Goal: Task Accomplishment & Management: Use online tool/utility

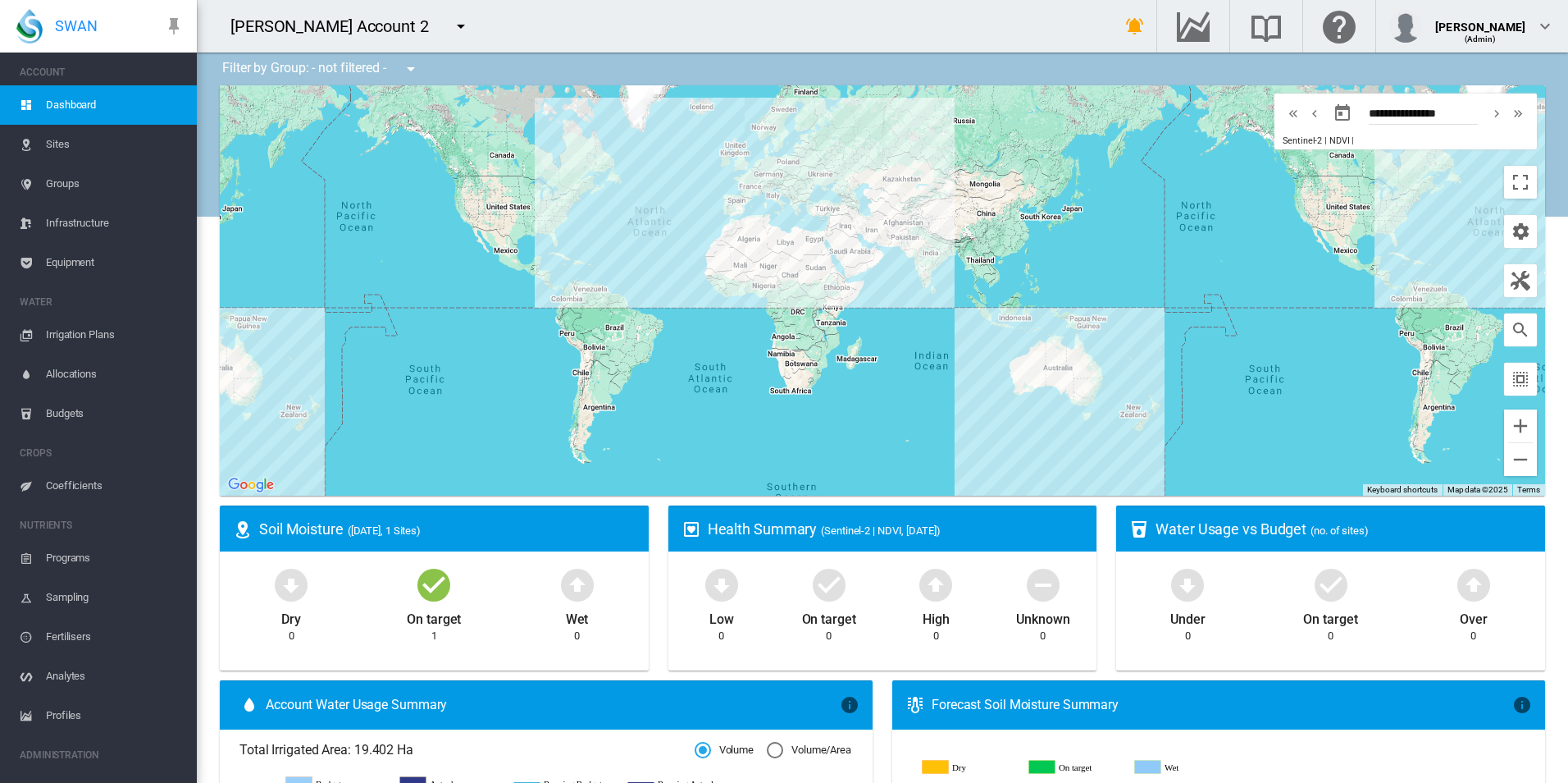
click at [81, 281] on span "Equipment" at bounding box center [115, 263] width 138 height 40
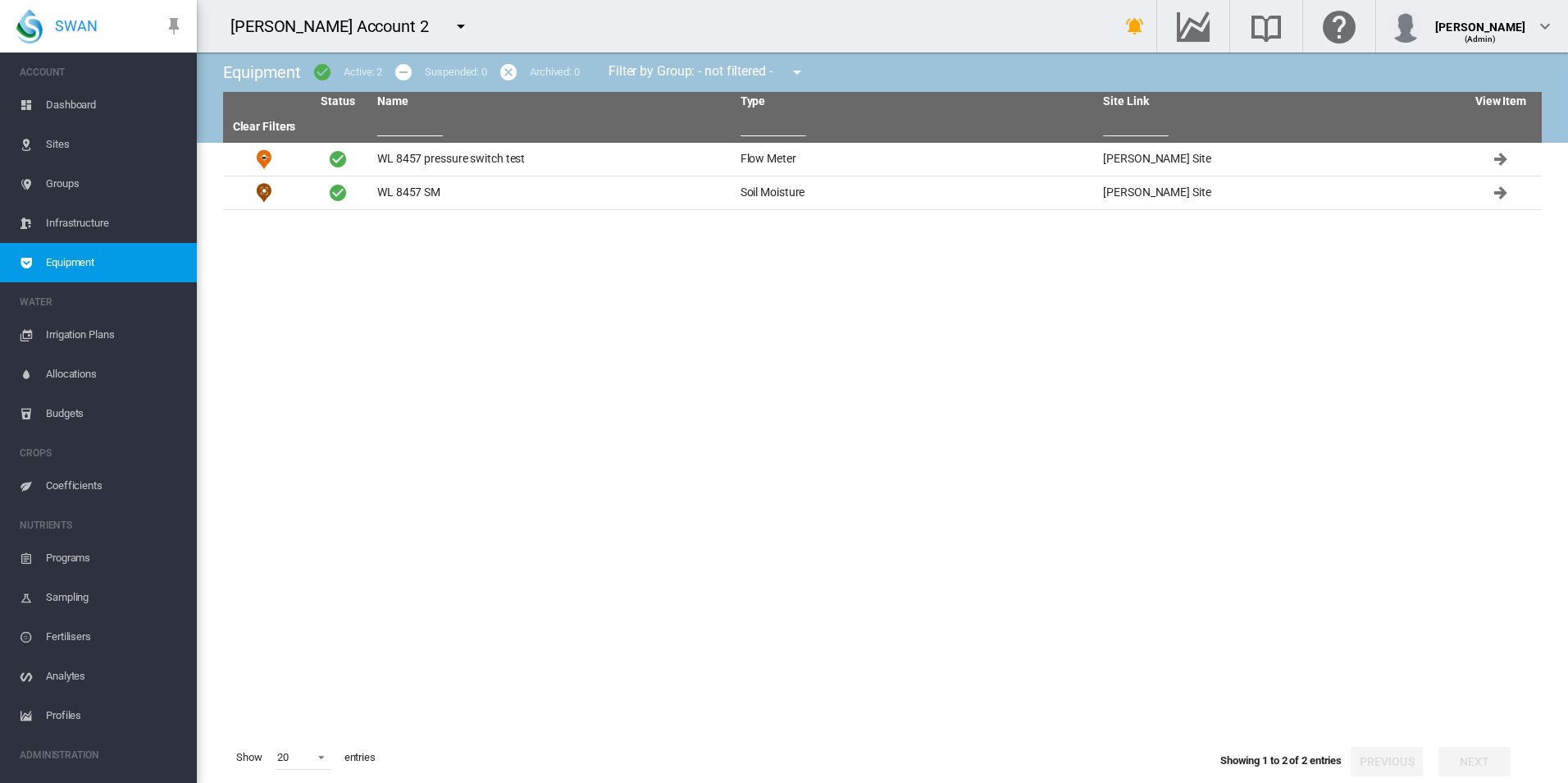
click at [388, 5] on div "[PERSON_NAME] Account 2 919 Wines ABC Company Demo" at bounding box center [642, 26] width 890 height 53
click at [451, 17] on md-icon "icon-menu-down" at bounding box center [461, 26] width 20 height 20
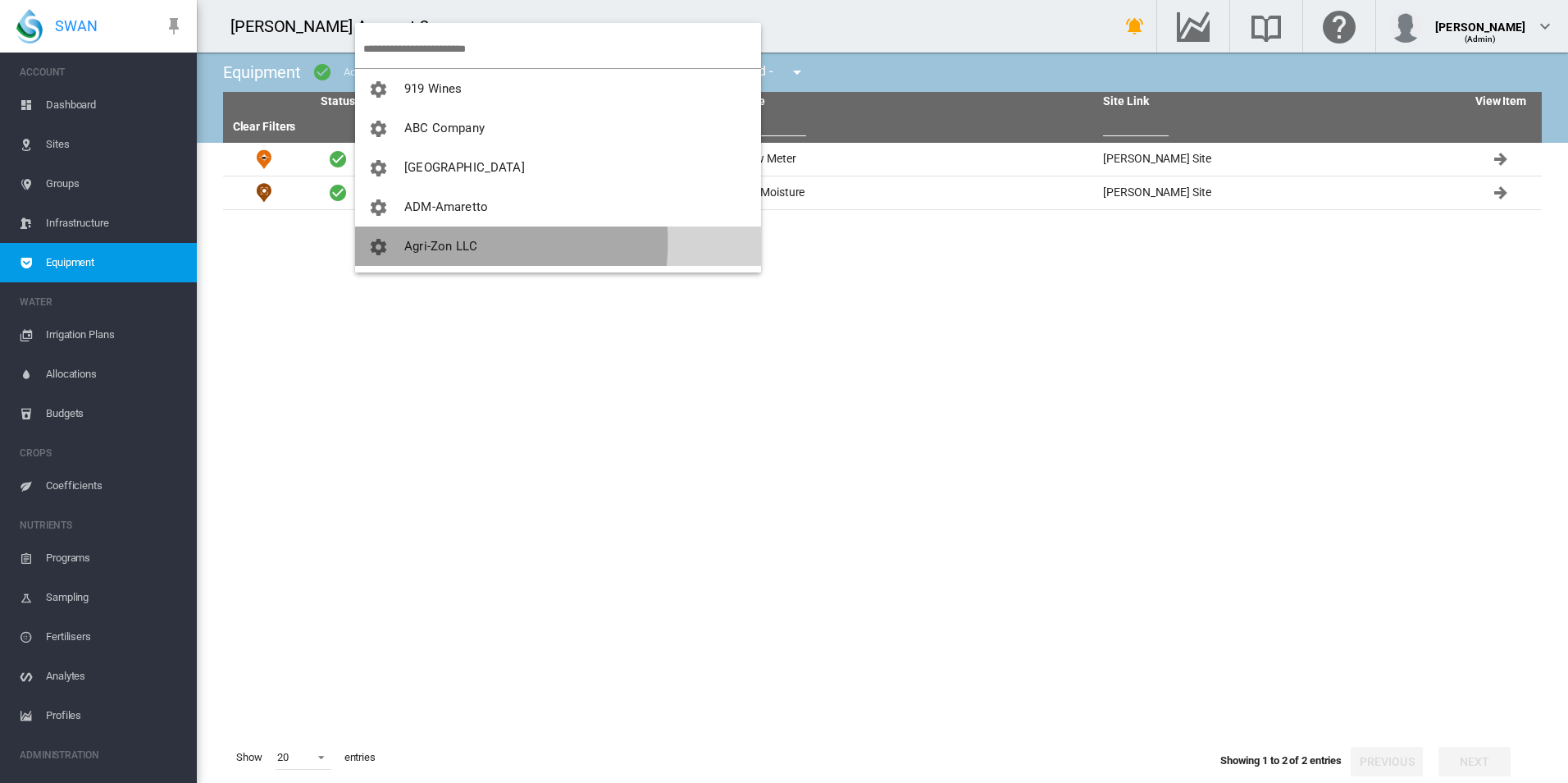
click at [449, 242] on span "Agri-Zon LLC" at bounding box center [440, 245] width 73 height 15
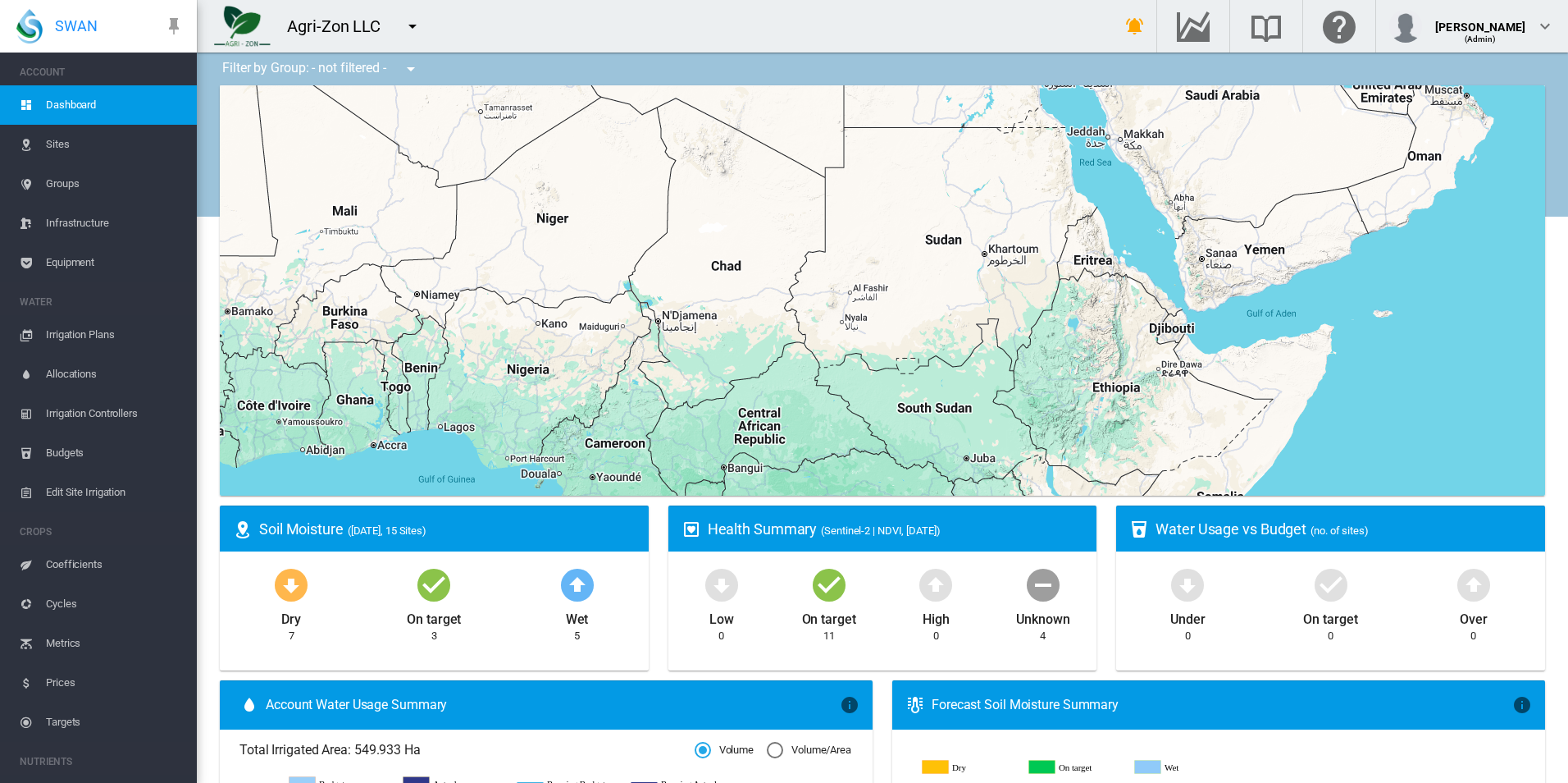
click at [90, 263] on span "Equipment" at bounding box center [115, 263] width 138 height 40
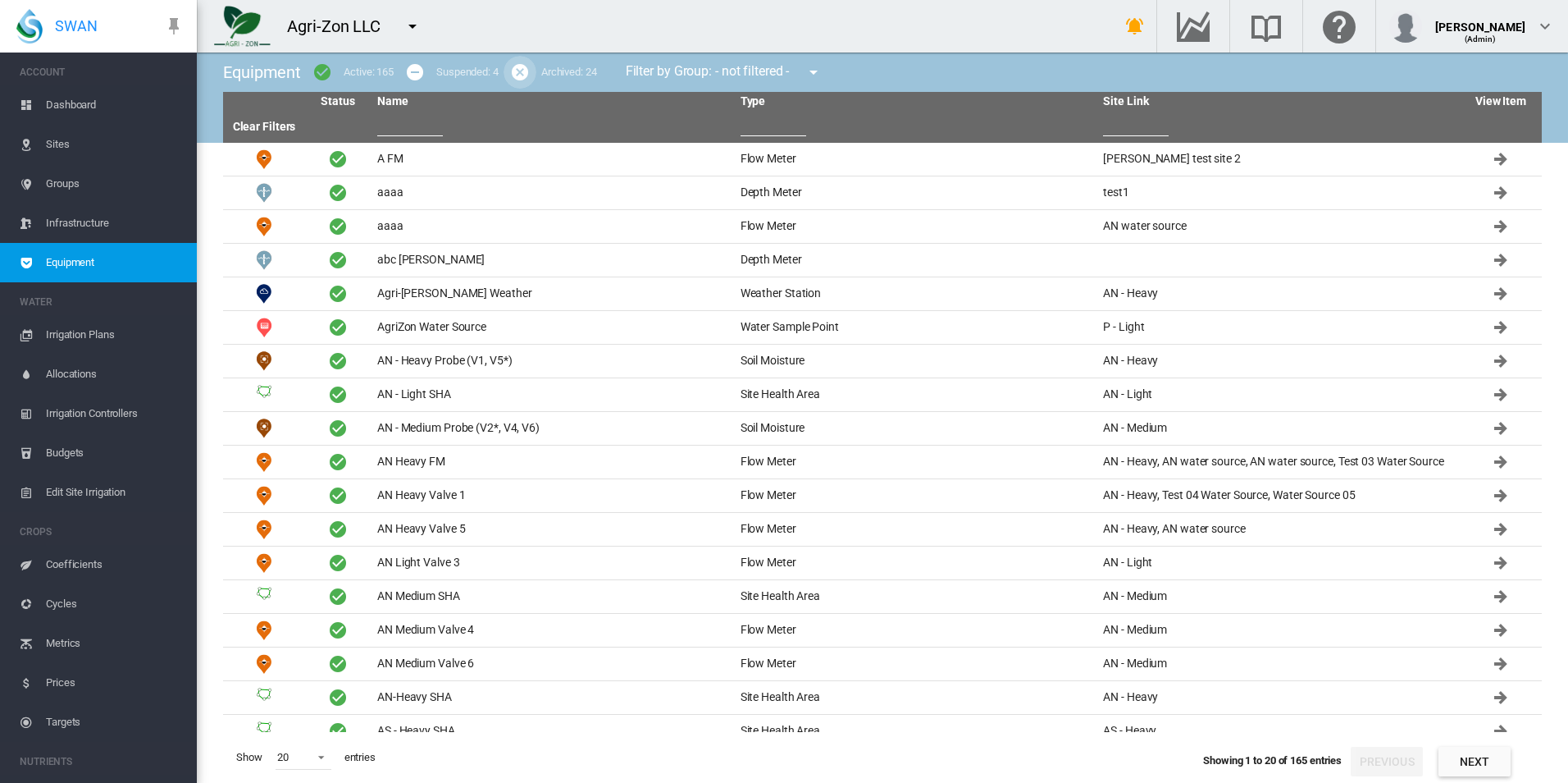
click at [519, 70] on md-icon "icon-cancel" at bounding box center [519, 71] width 20 height 20
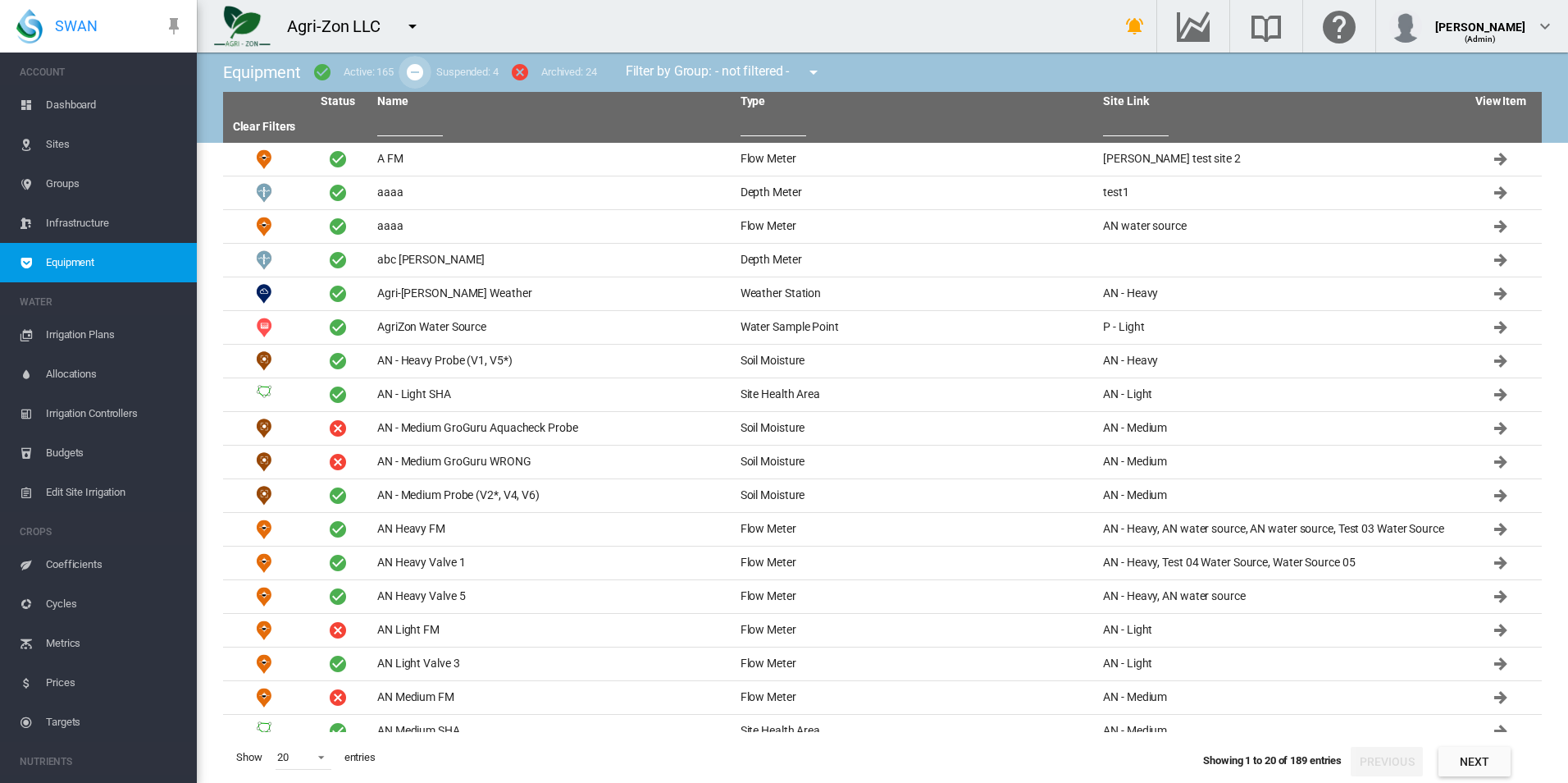
click at [421, 77] on md-icon "icon-minus-circle" at bounding box center [414, 71] width 20 height 20
click at [319, 75] on md-icon "icon-checkbox-marked-circle" at bounding box center [322, 71] width 20 height 20
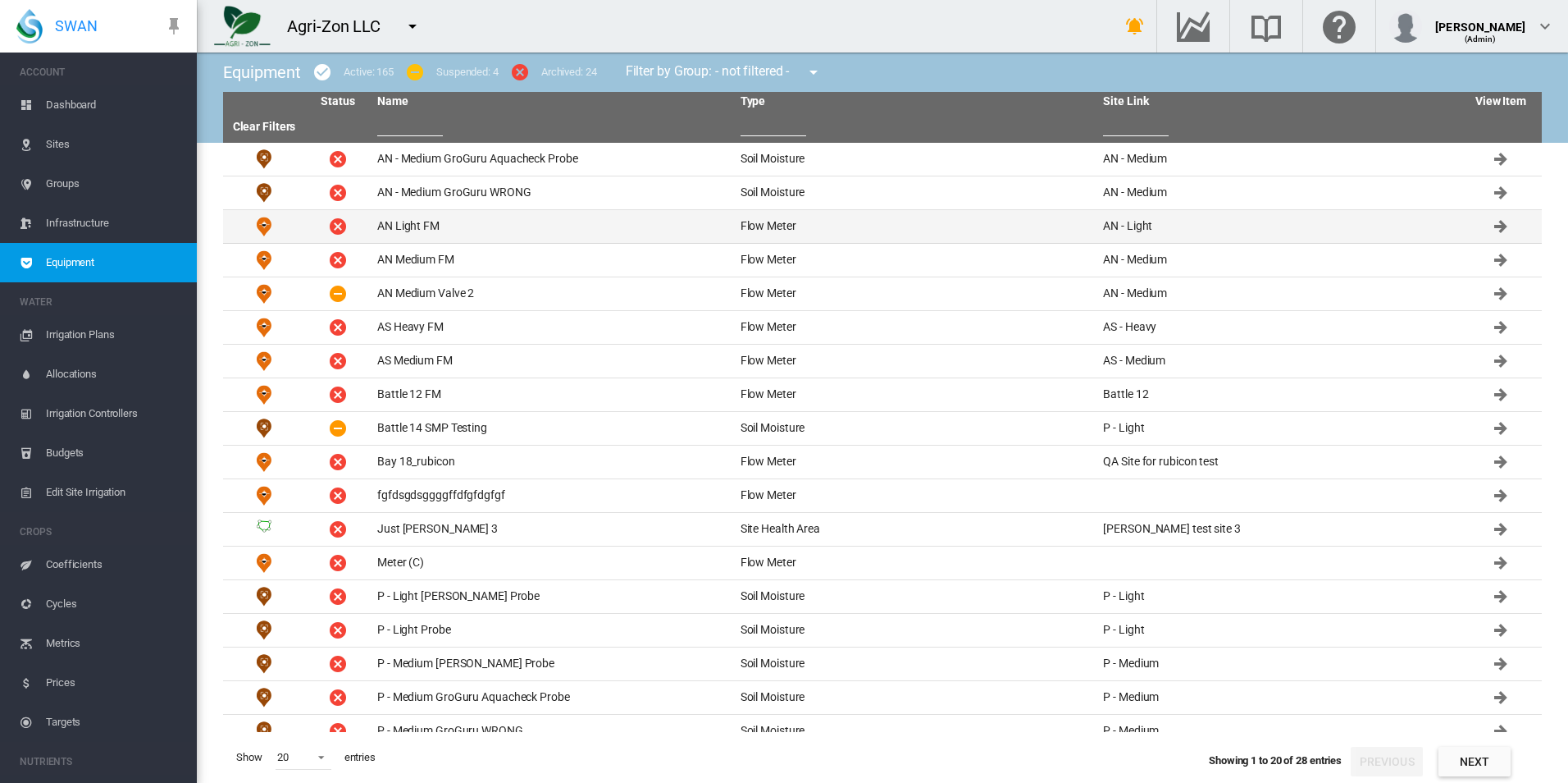
click at [505, 228] on td "AN Light FM" at bounding box center [552, 227] width 363 height 33
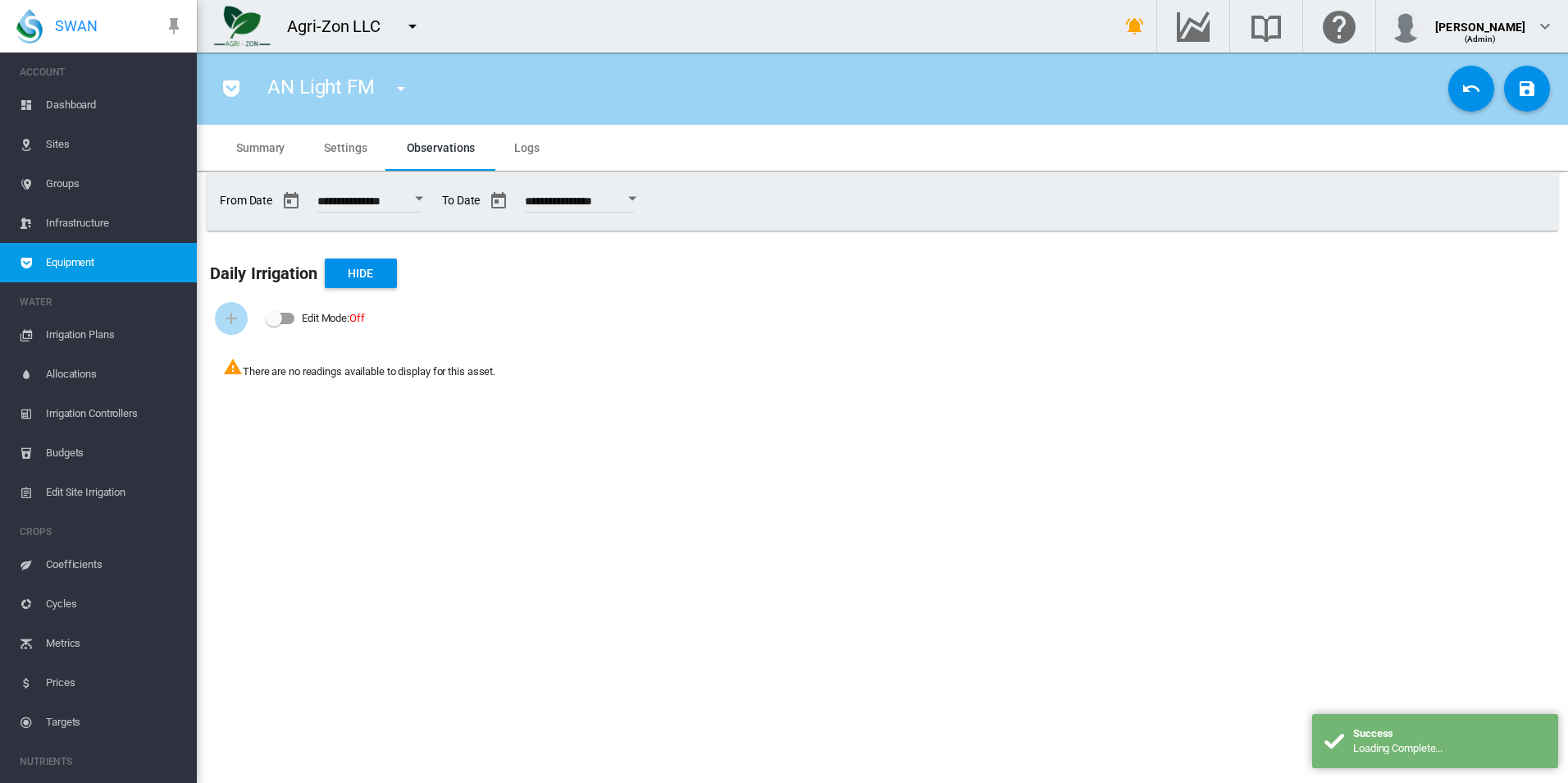
click at [323, 150] on md-tab-item "Settings" at bounding box center [344, 147] width 82 height 46
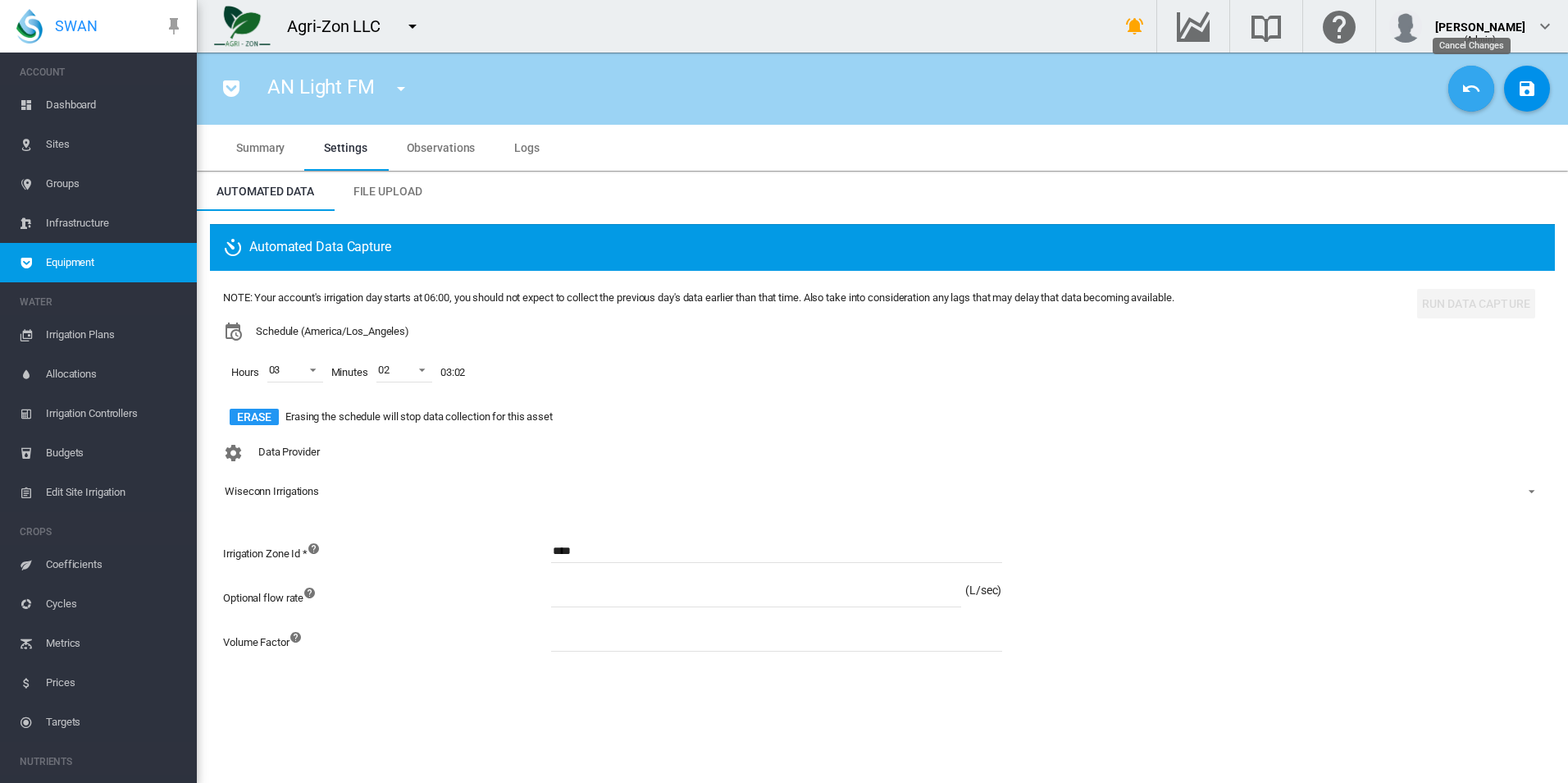
click at [1478, 90] on md-icon "icon-undo" at bounding box center [1471, 88] width 20 height 20
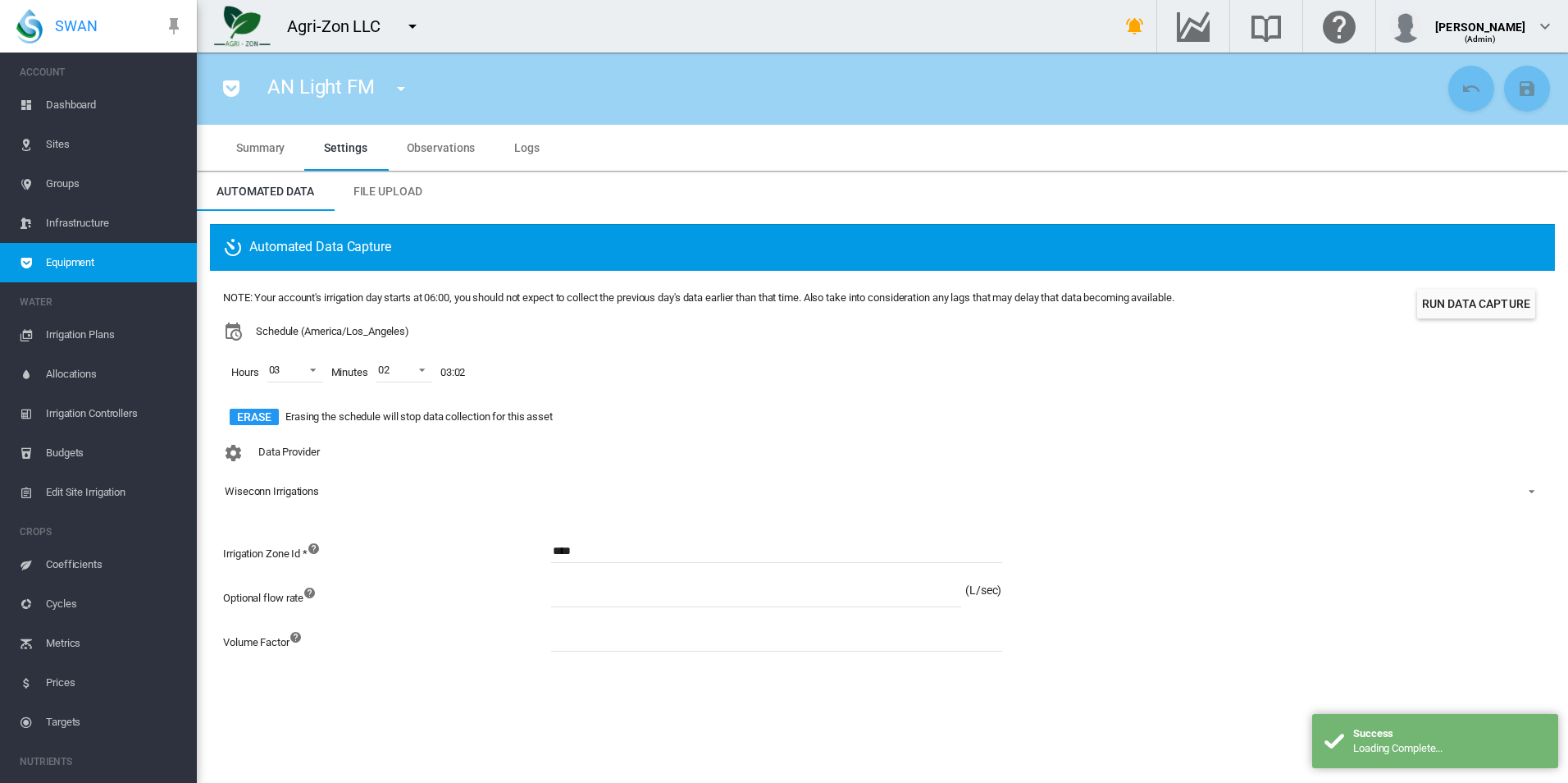
click at [1450, 311] on button "Run Data Capture" at bounding box center [1476, 303] width 118 height 29
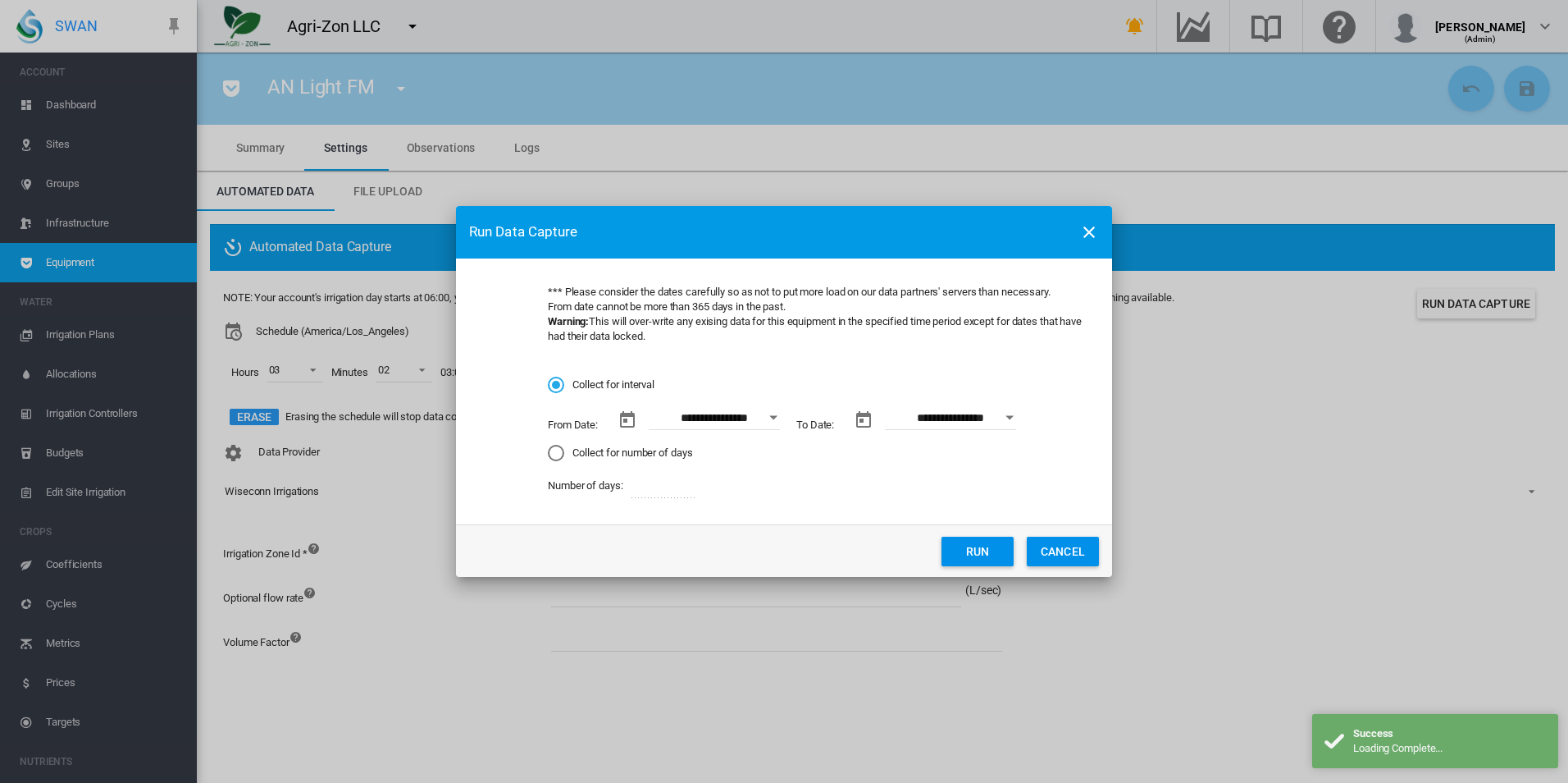
click at [1085, 537] on button "CANCEL" at bounding box center [1063, 551] width 72 height 29
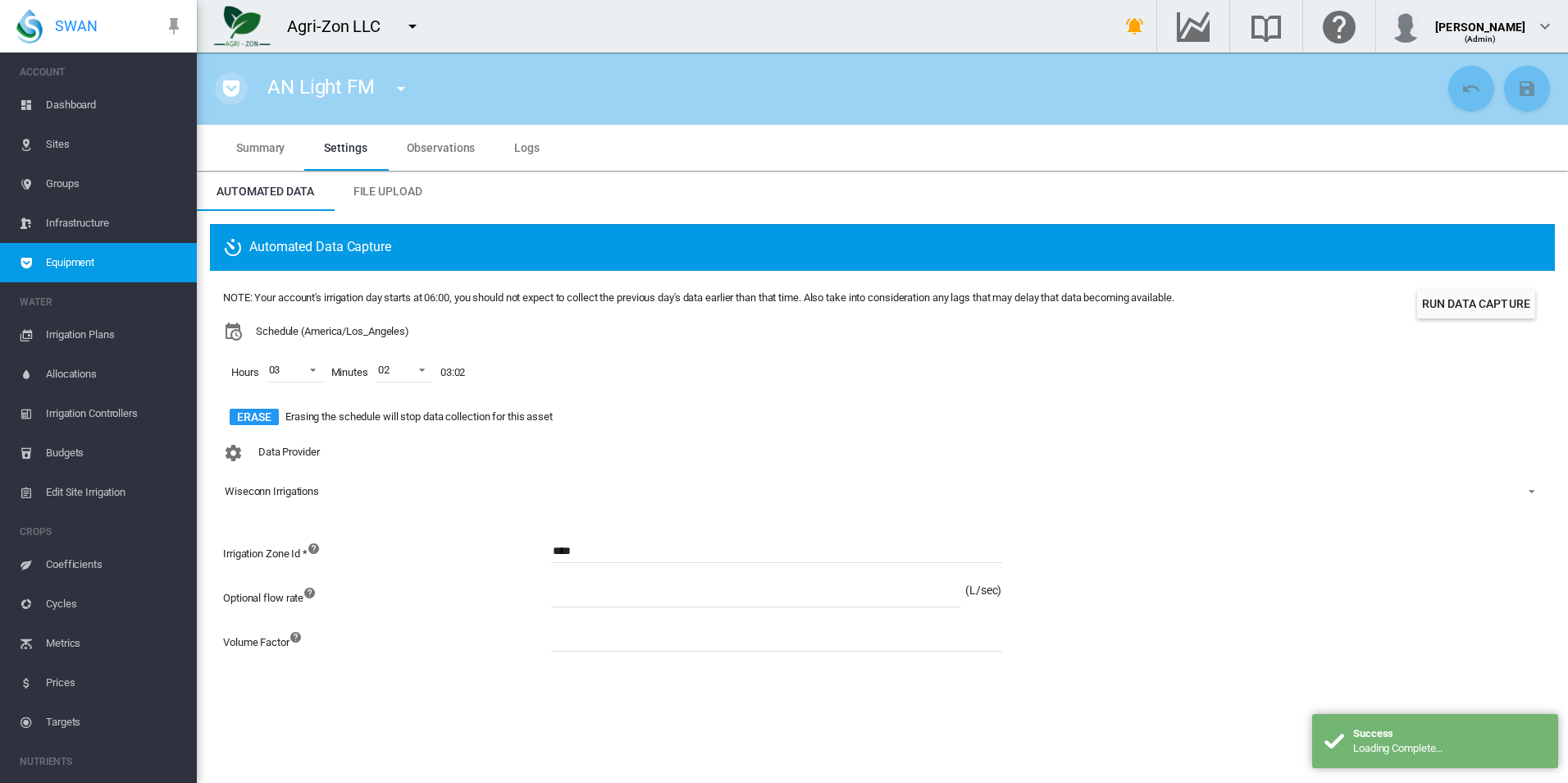
click at [230, 95] on md-icon "icon-pocket" at bounding box center [231, 88] width 20 height 20
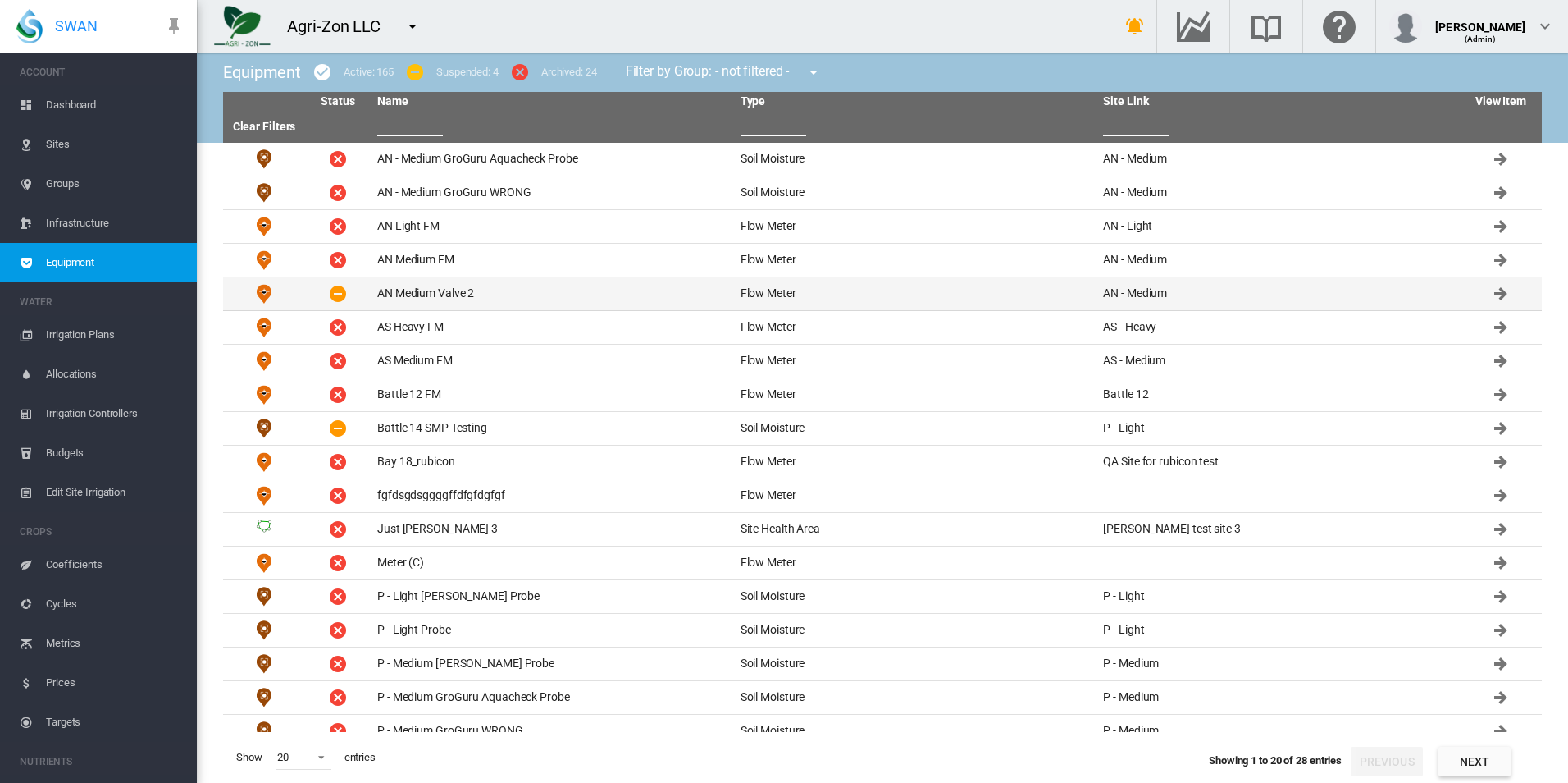
click at [518, 294] on td "AN Medium Valve 2" at bounding box center [552, 294] width 363 height 33
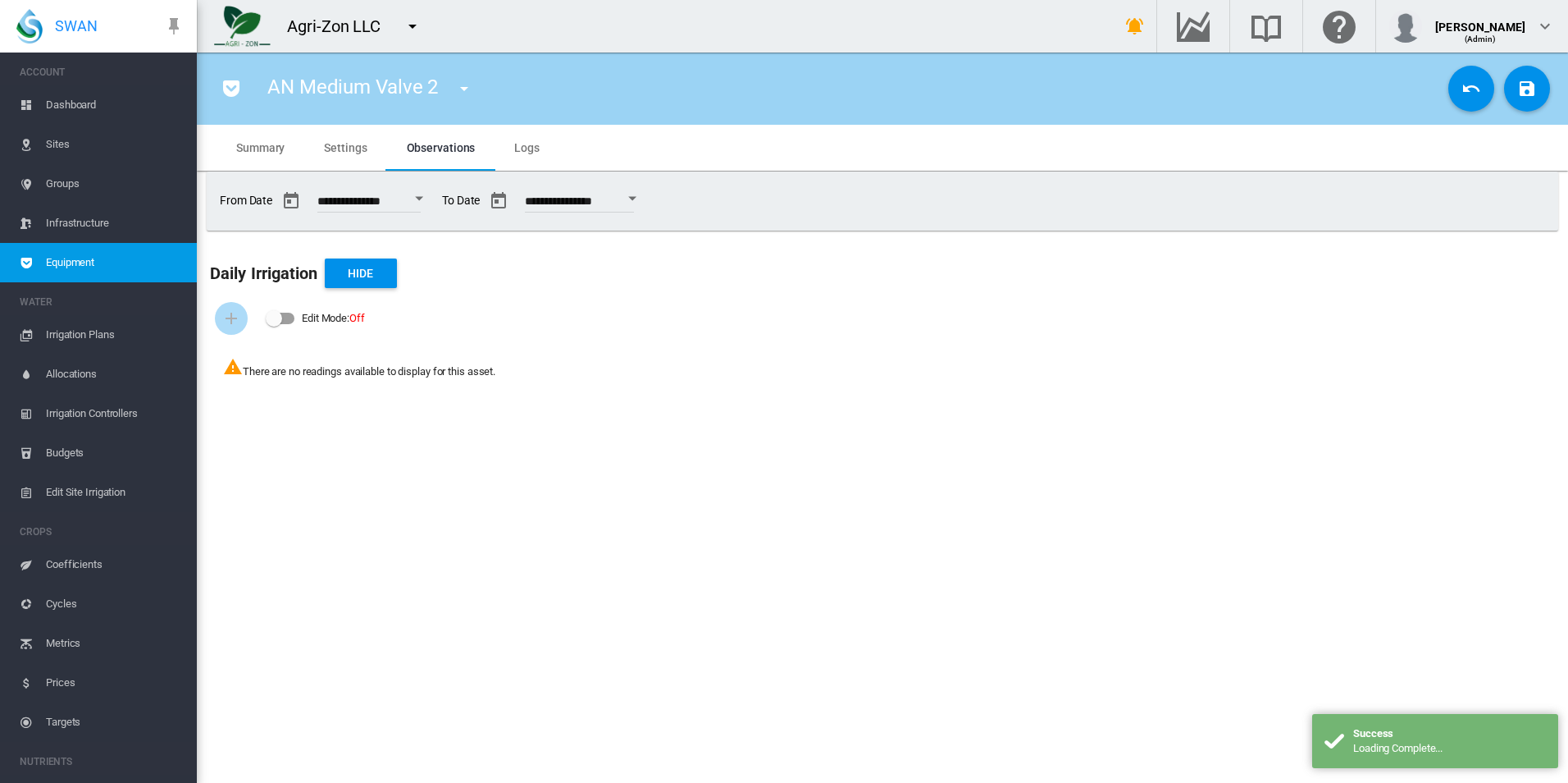
click at [351, 156] on md-tab-item "Settings" at bounding box center [344, 147] width 82 height 46
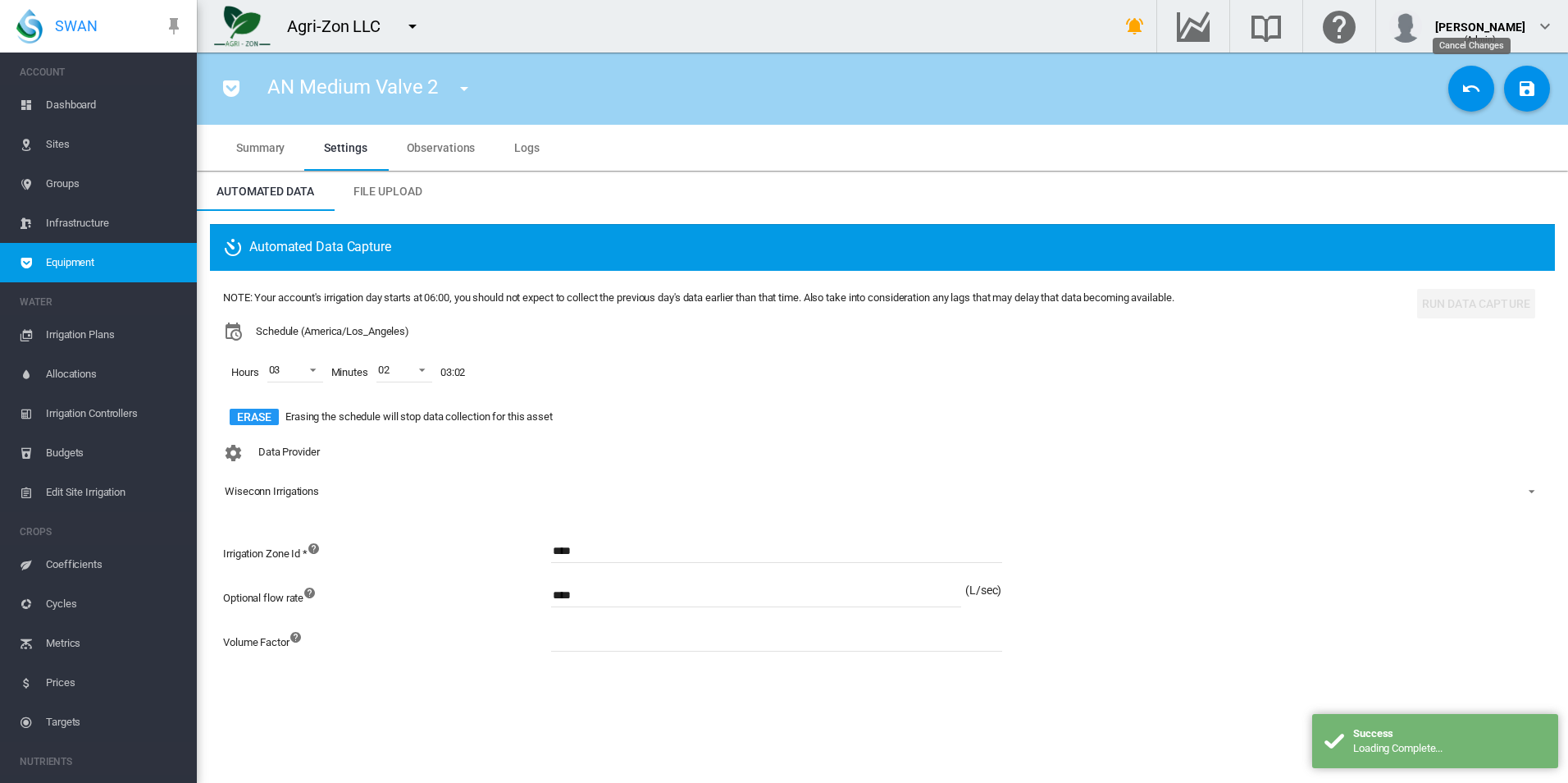
click at [1482, 92] on button "Cancel Changes" at bounding box center [1471, 88] width 46 height 46
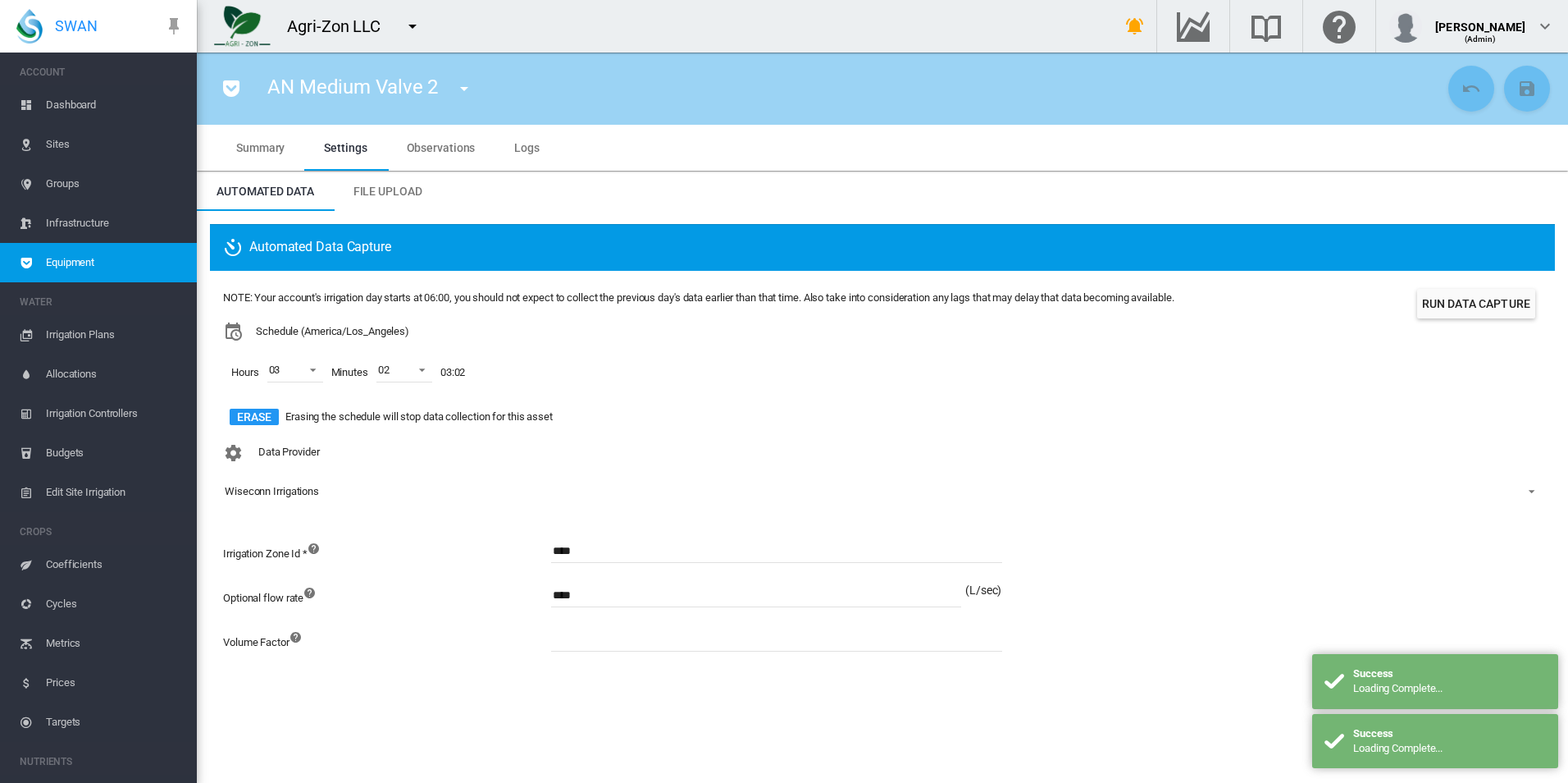
click at [1478, 309] on button "Run Data Capture" at bounding box center [1476, 303] width 118 height 29
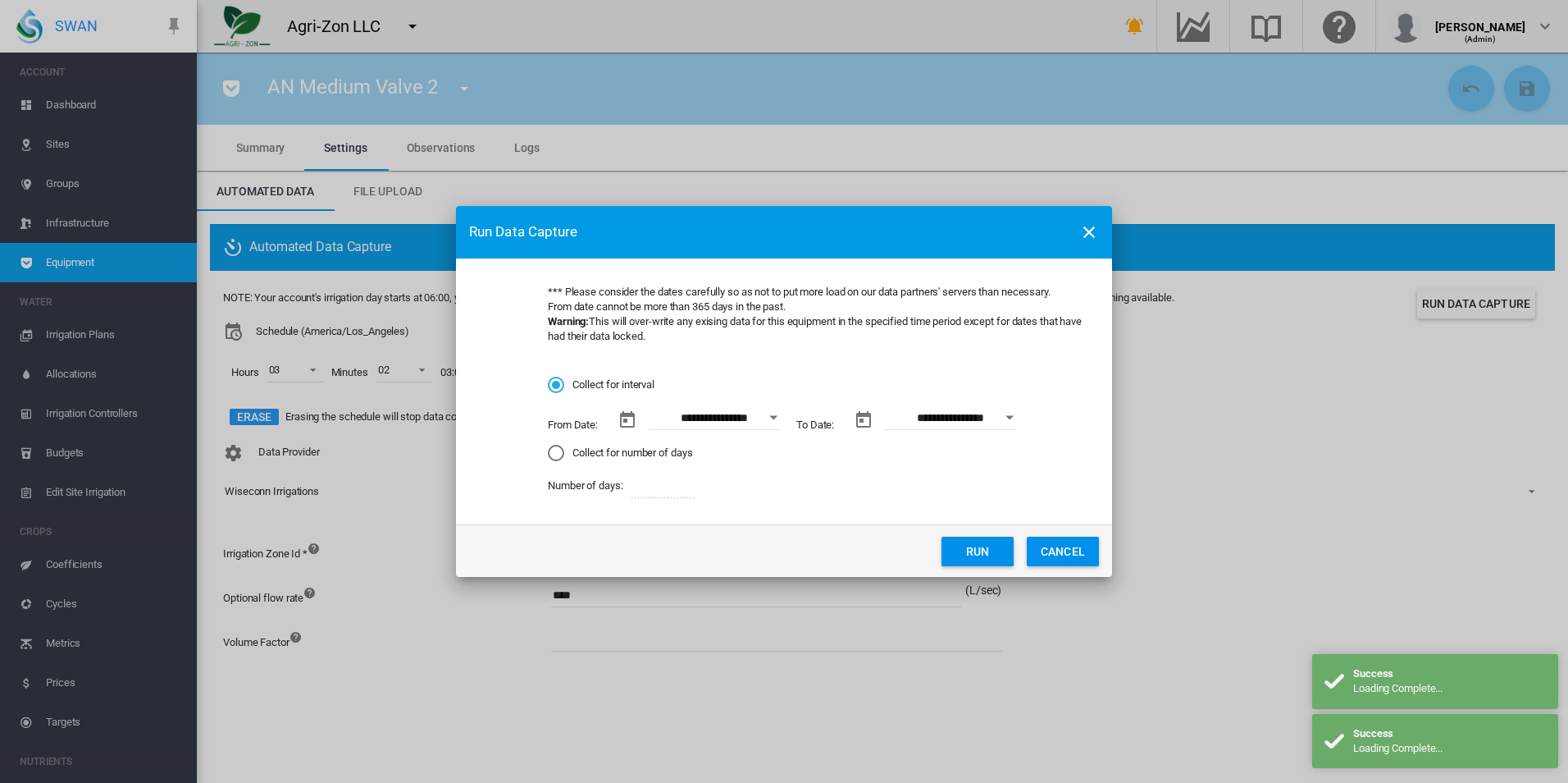
click at [1055, 551] on button "CANCEL" at bounding box center [1063, 551] width 72 height 29
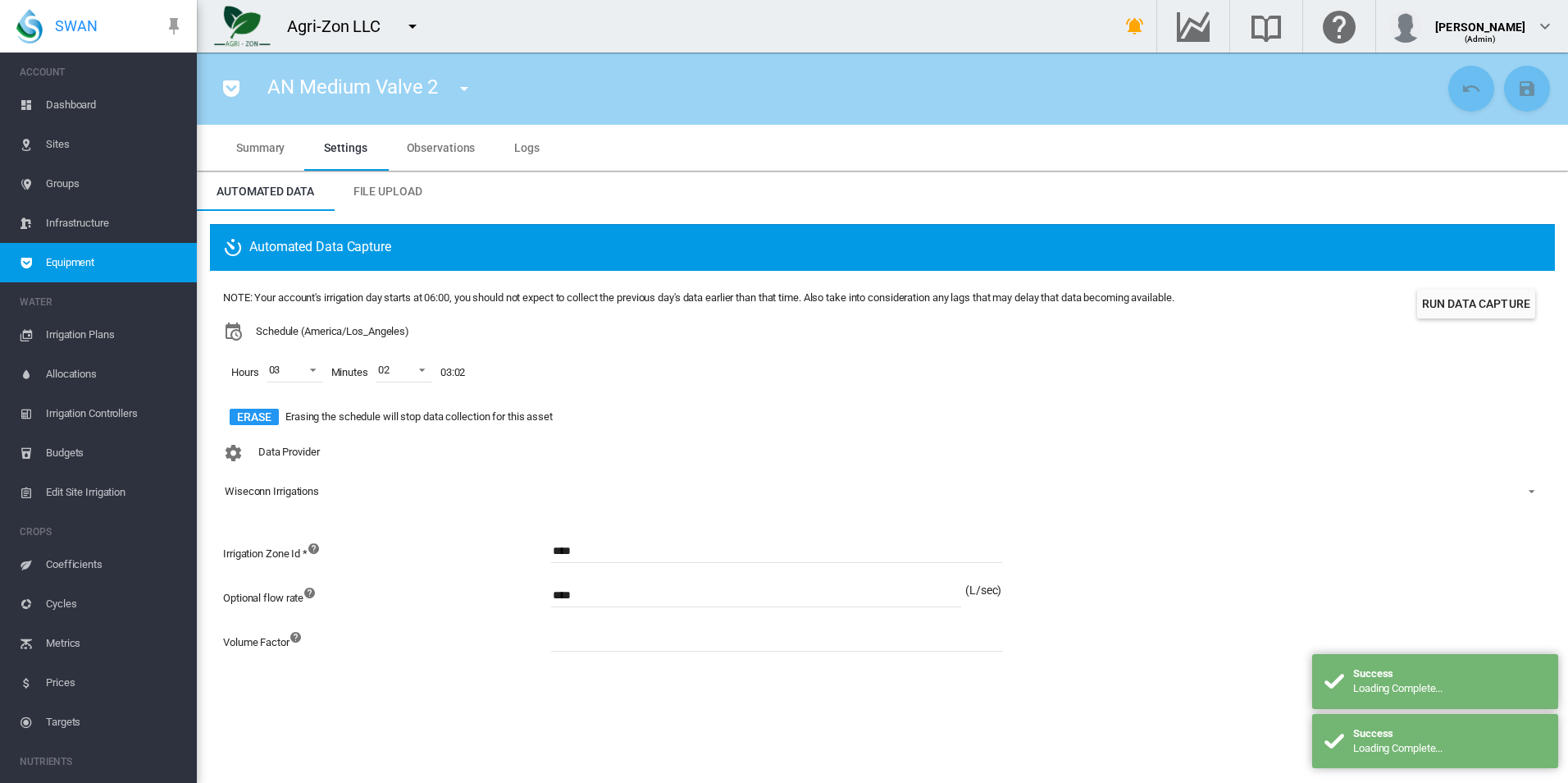
click at [127, 266] on span "Equipment" at bounding box center [115, 263] width 138 height 40
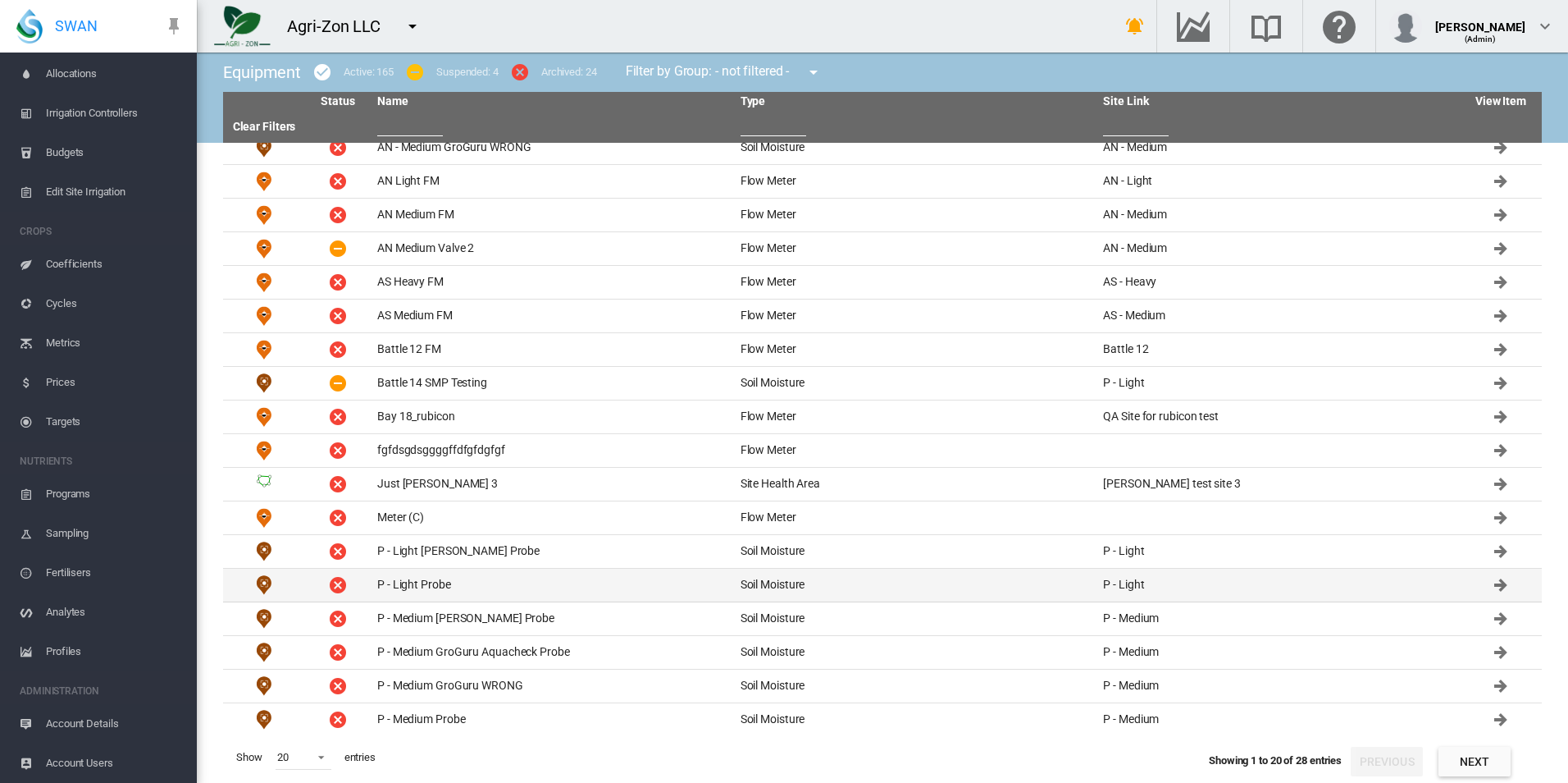
scroll to position [84, 0]
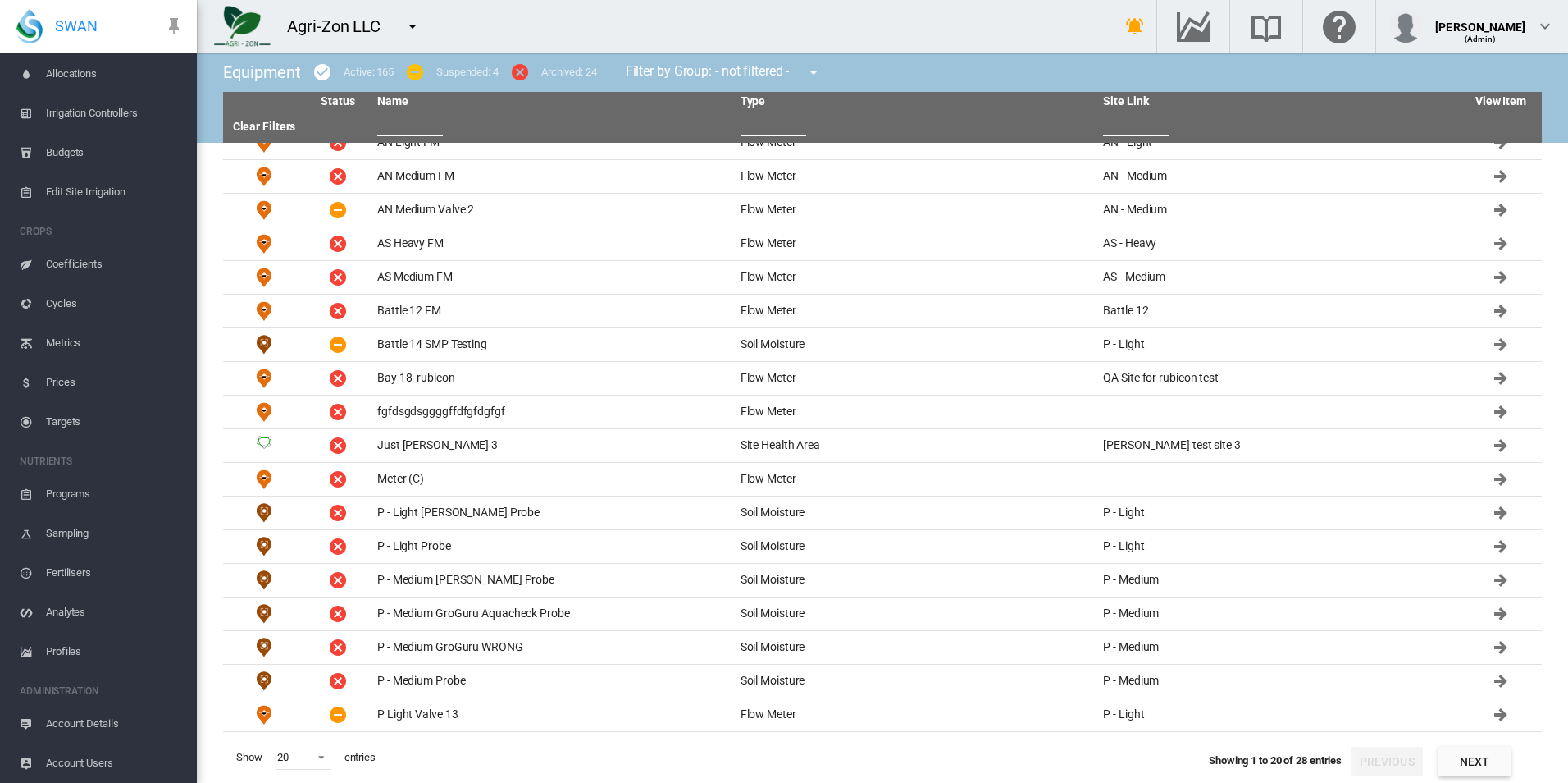
click at [99, 711] on span "Account Details" at bounding box center [115, 724] width 138 height 40
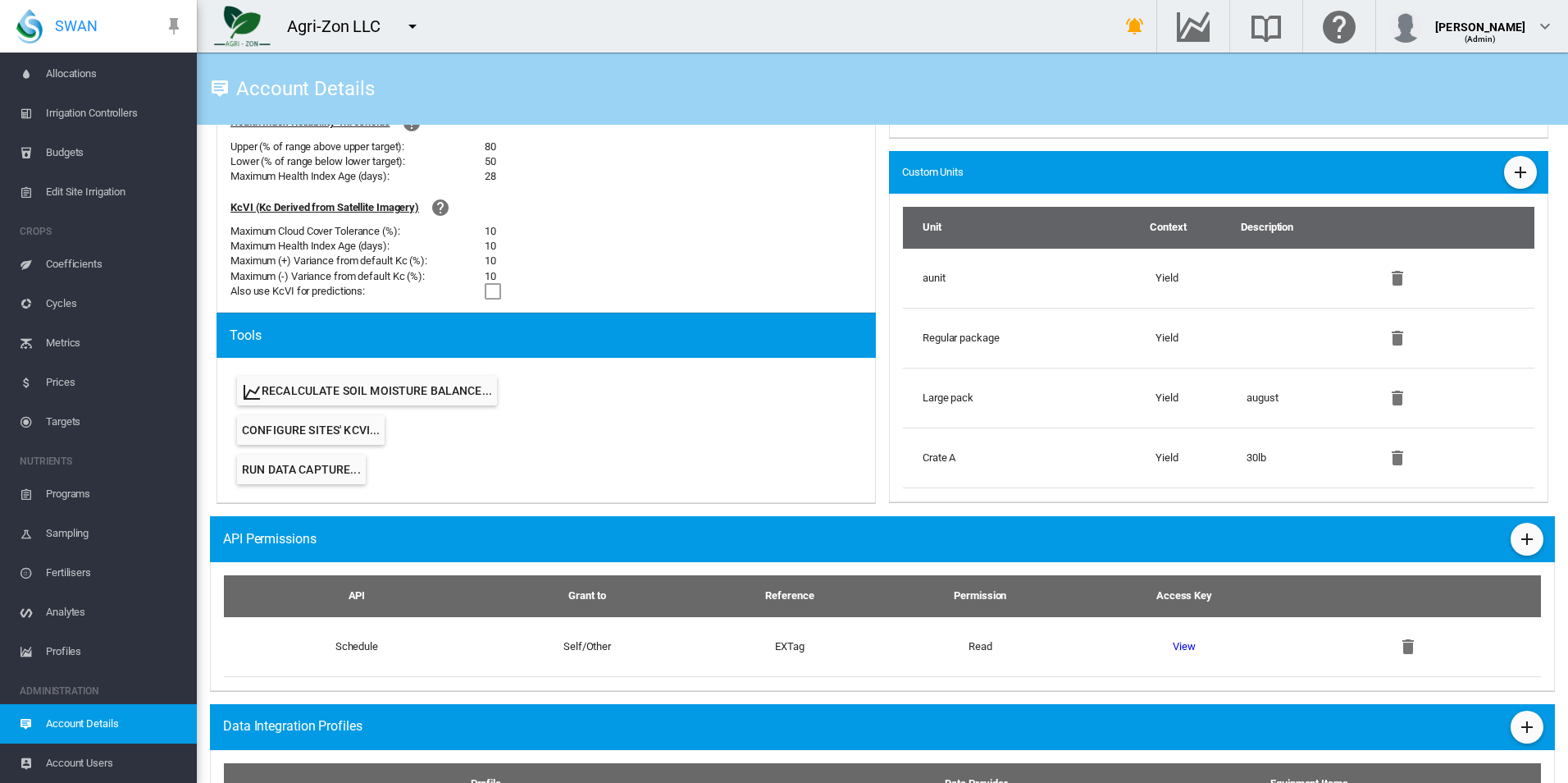
scroll to position [1004, 0]
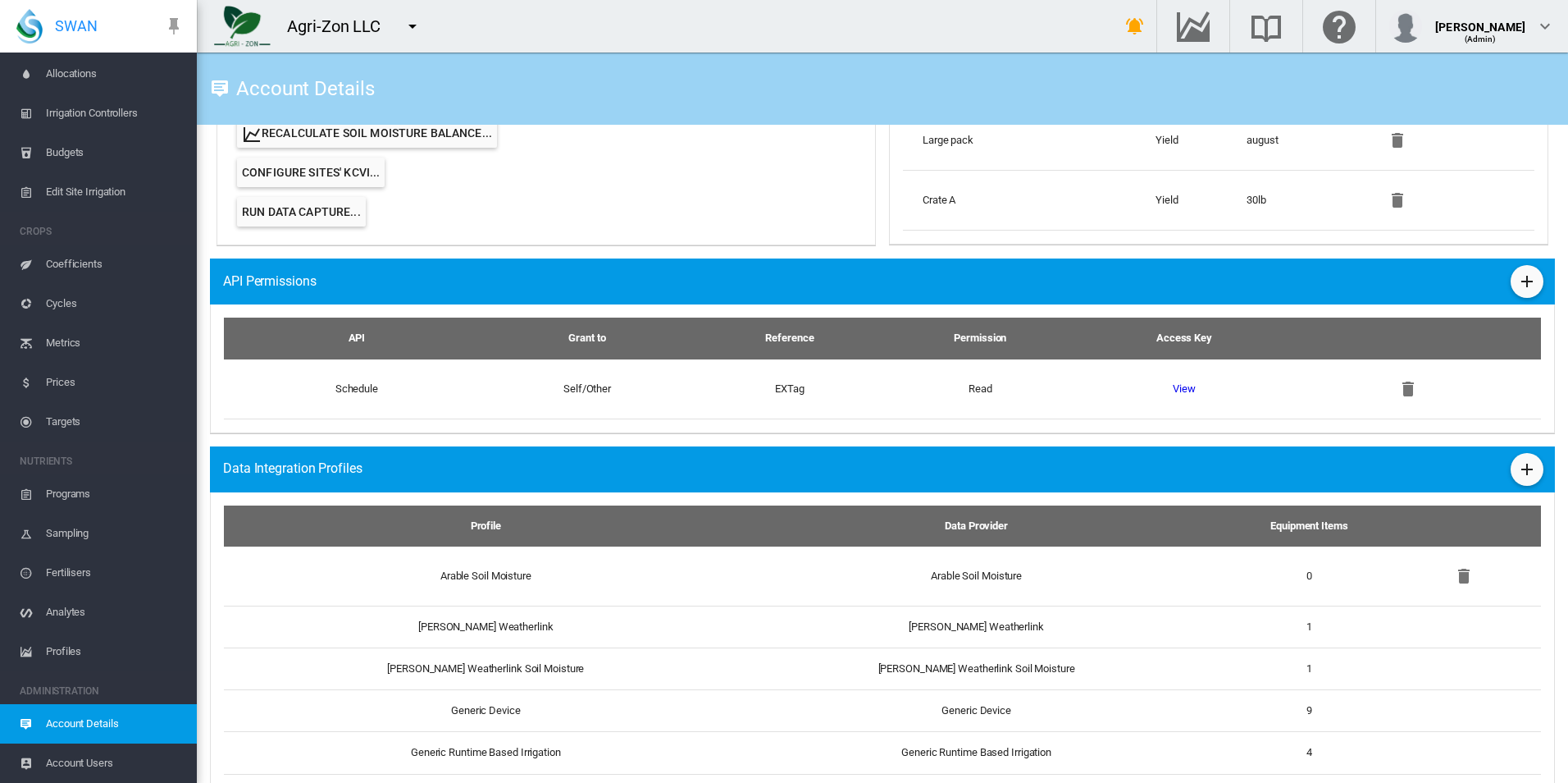
click at [249, 208] on span "Run Data Capture..." at bounding box center [301, 211] width 119 height 13
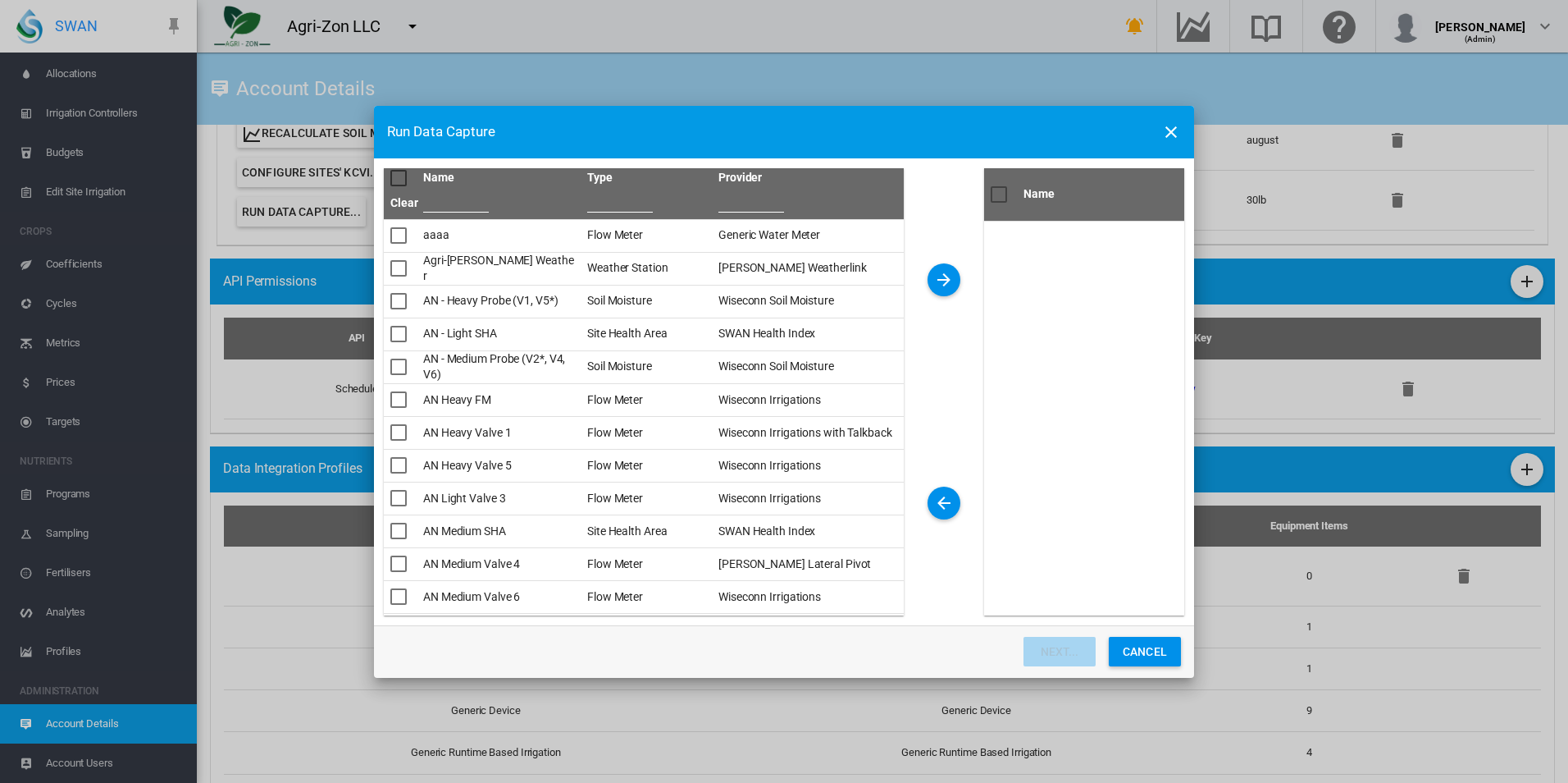
click at [443, 206] on input "*** Please ..." at bounding box center [456, 200] width 65 height 25
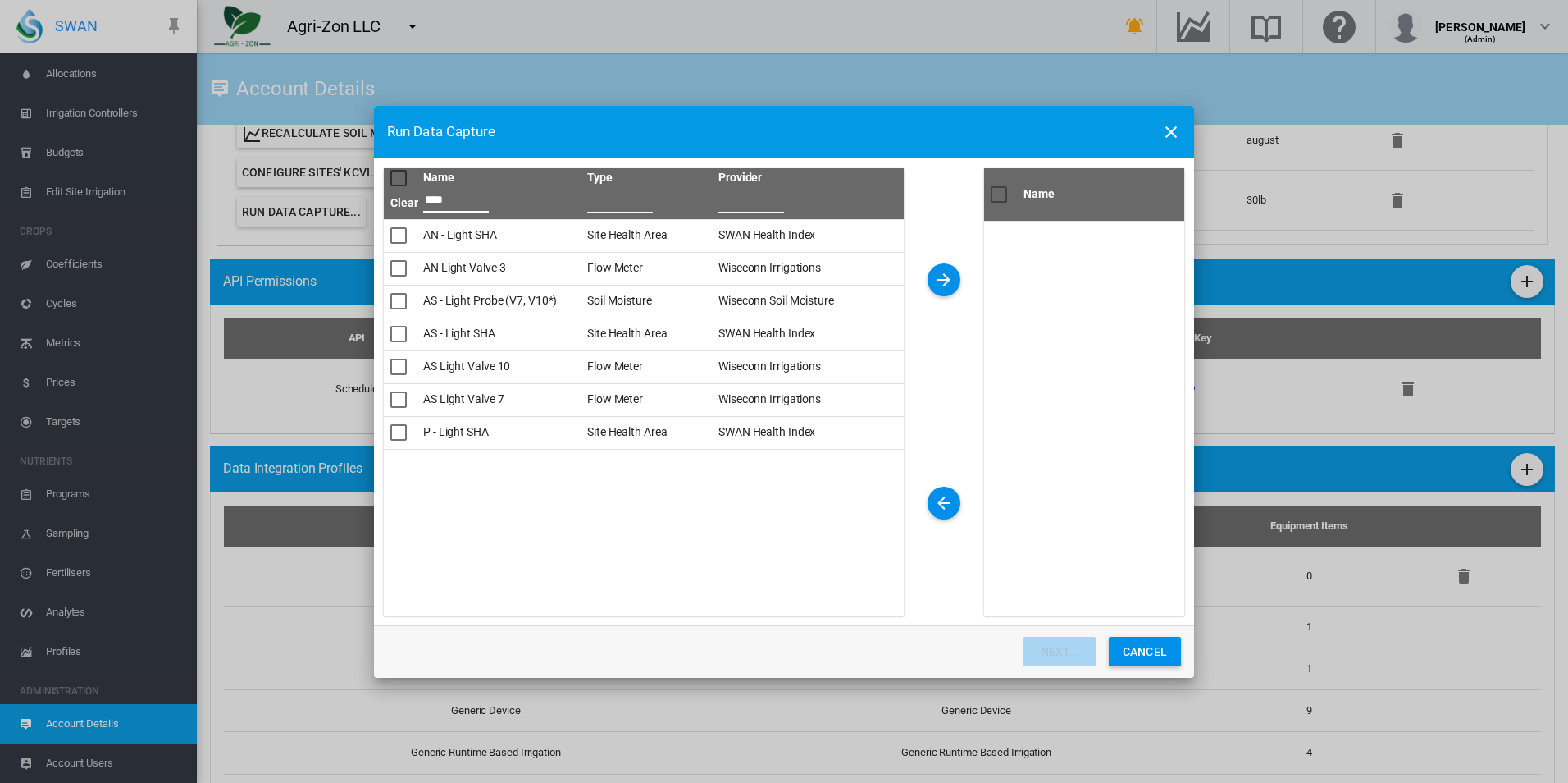
type input "*****"
drag, startPoint x: 437, startPoint y: 199, endPoint x: 366, endPoint y: 195, distance: 71.1
click at [366, 195] on div "Run Data Capture Name Type Provider Clear *****" at bounding box center [784, 391] width 1568 height 783
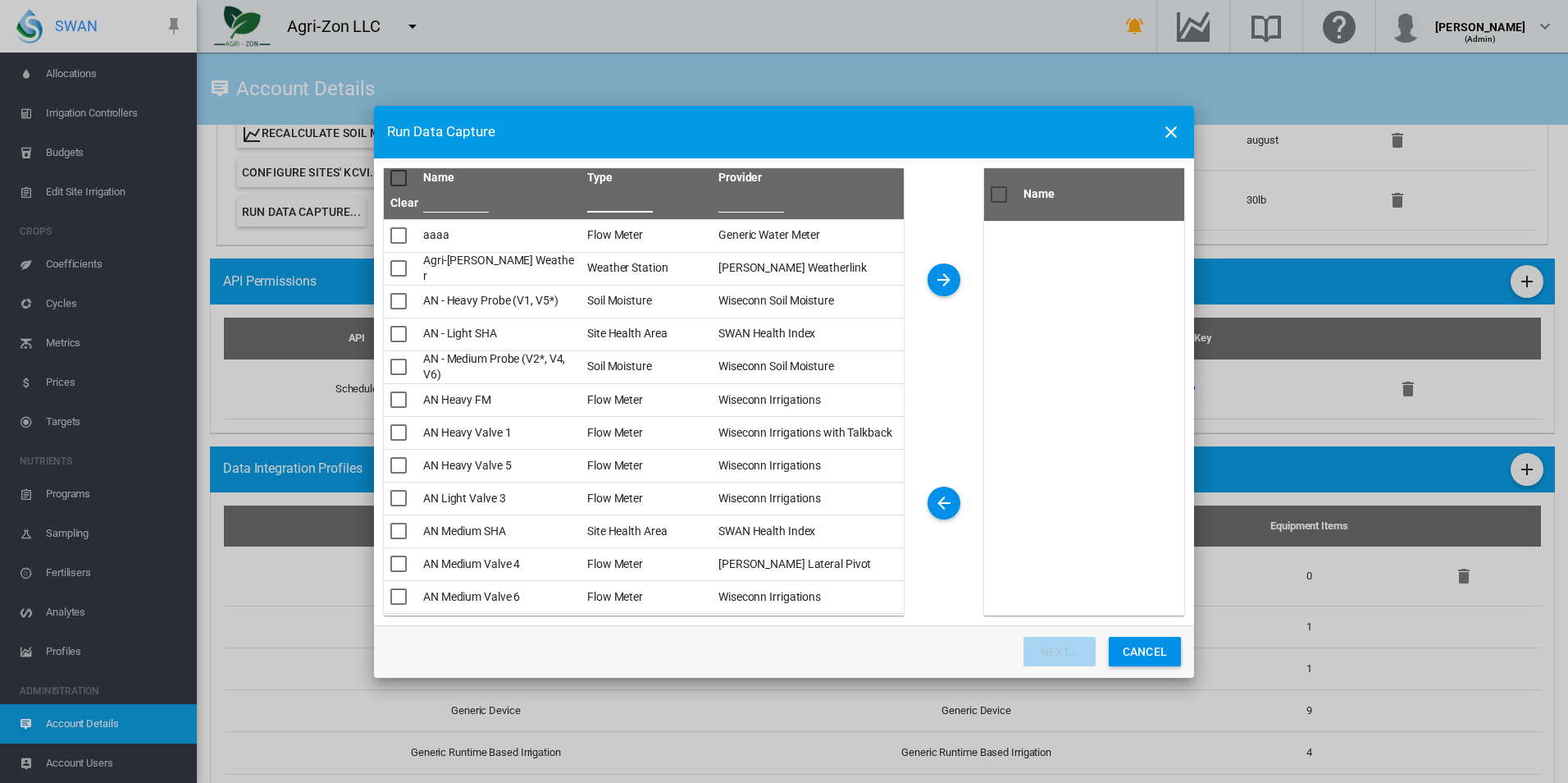
click at [635, 208] on input "*** Please ..." at bounding box center [620, 200] width 65 height 25
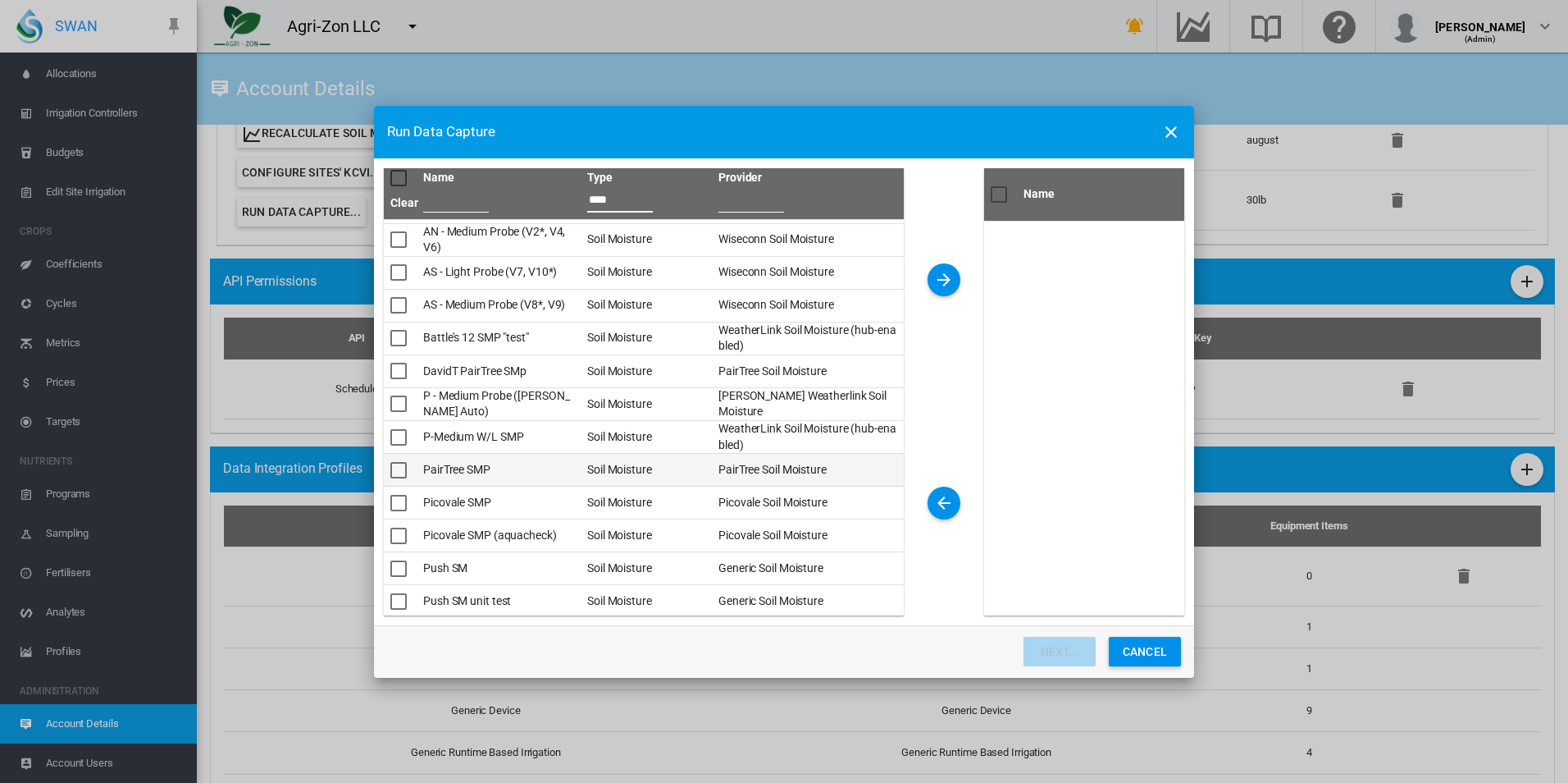
scroll to position [0, 0]
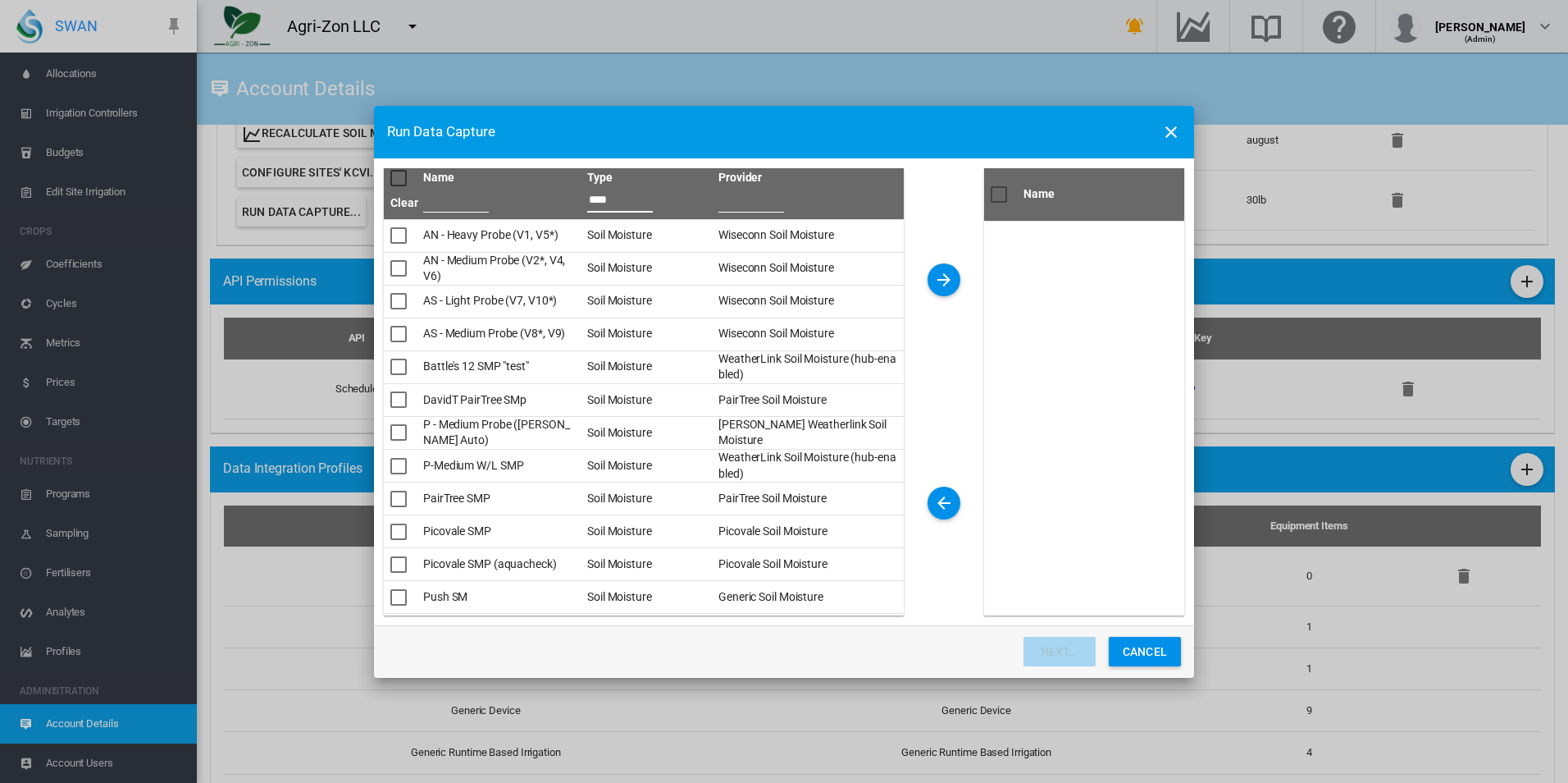
type input "****"
click at [1173, 649] on button "Cancel" at bounding box center [1145, 651] width 72 height 29
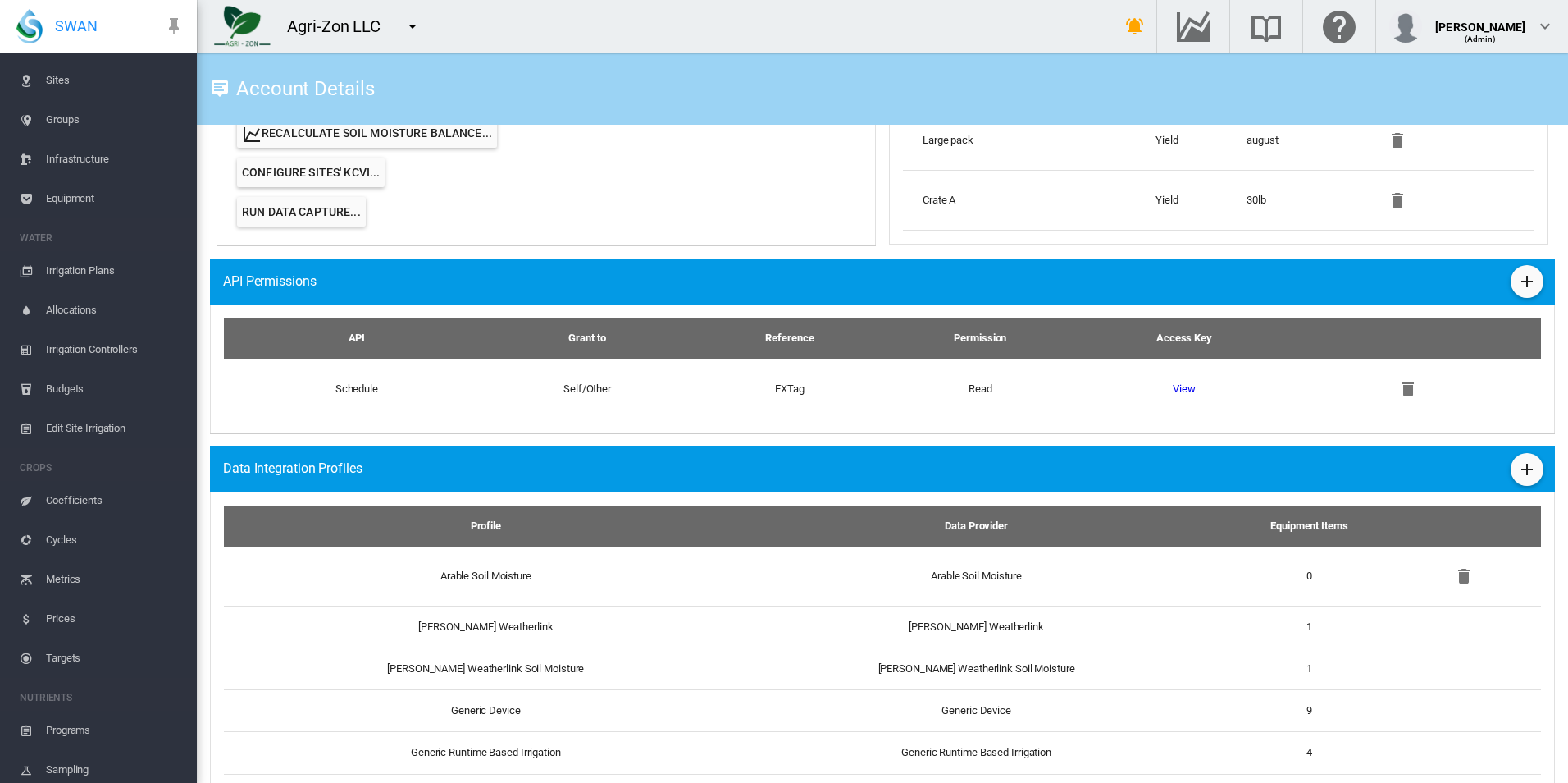
scroll to position [54, 0]
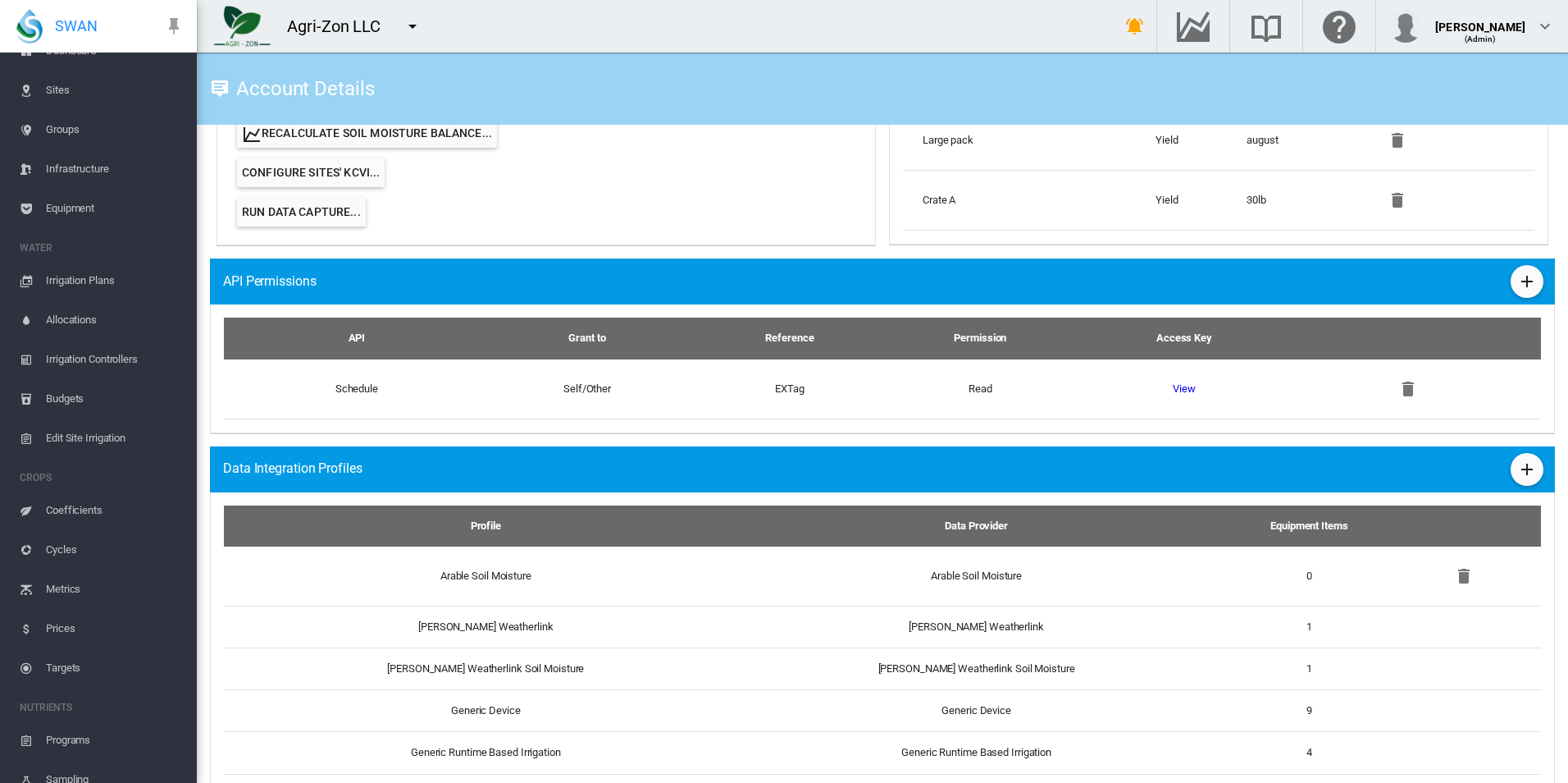
click at [88, 233] on ul "ACCOUNT Dashboard Sites Groups Infrastructure Equipment WATER Irrigation Plans" at bounding box center [98, 513] width 197 height 1030
click at [88, 220] on span "Equipment" at bounding box center [115, 208] width 138 height 40
